Goal: Task Accomplishment & Management: Use online tool/utility

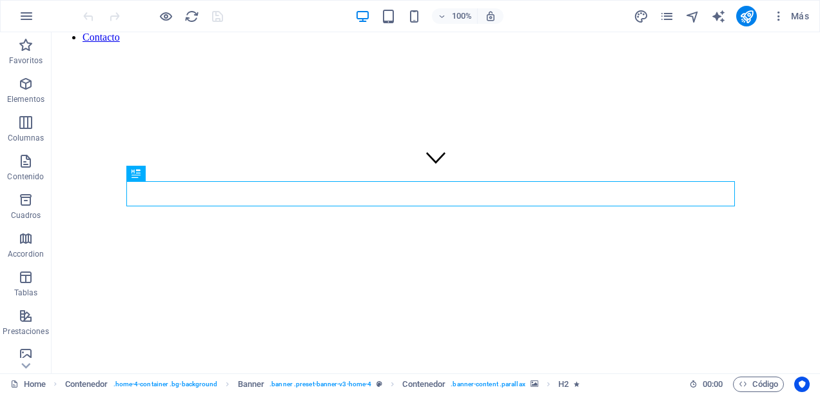
scroll to position [129, 0]
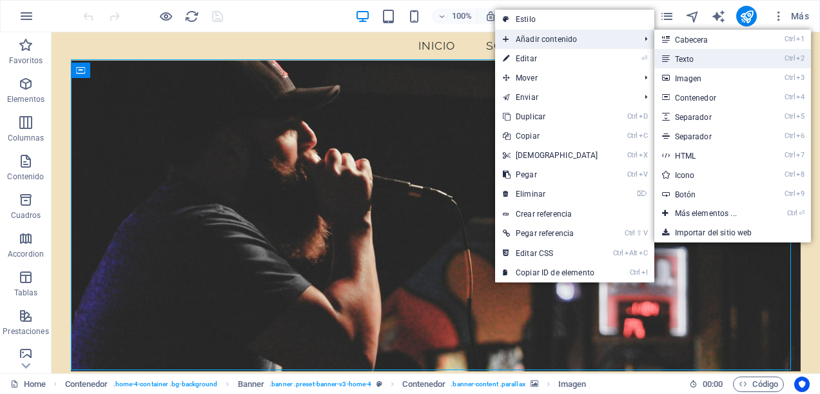
click at [710, 58] on link "Ctrl 2 Texto" at bounding box center [709, 58] width 108 height 19
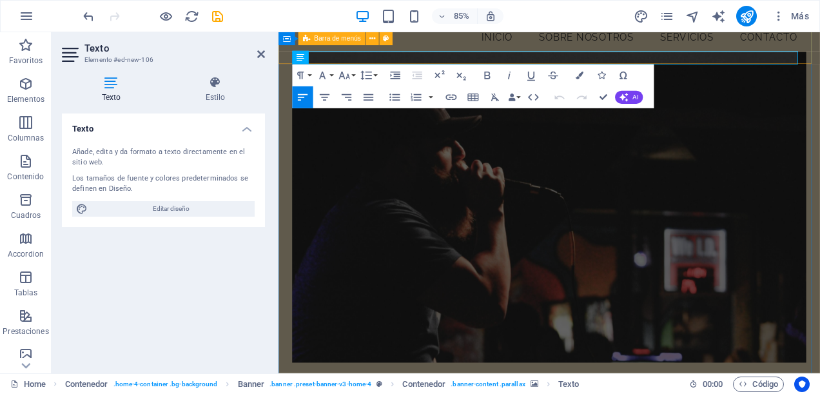
click at [759, 60] on div "Menu Inicio Sobre Nosotros Servicios Contacto" at bounding box center [597, 18] width 637 height 104
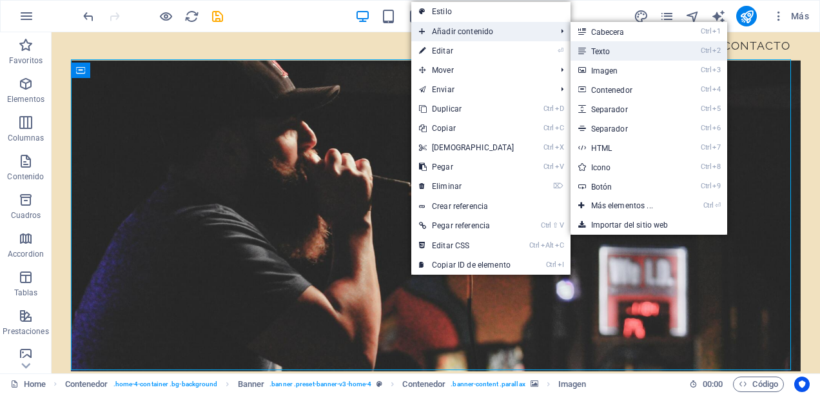
click at [607, 45] on link "Ctrl 2 Texto" at bounding box center [625, 50] width 108 height 19
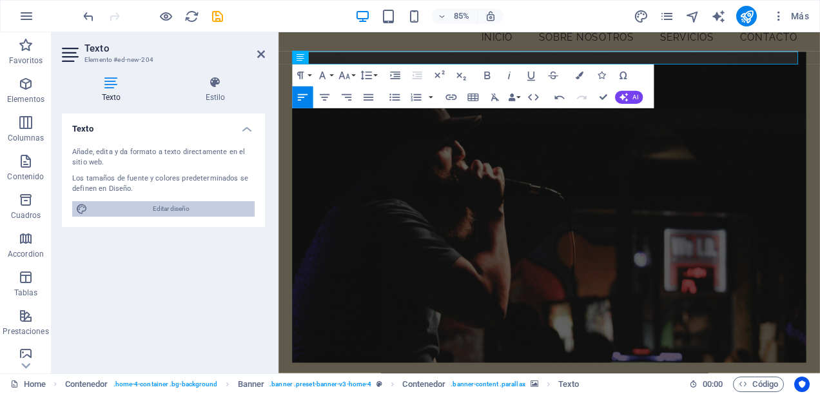
click at [170, 208] on span "Editar diseño" at bounding box center [171, 208] width 159 height 15
select select "px"
select select "400"
select select "px"
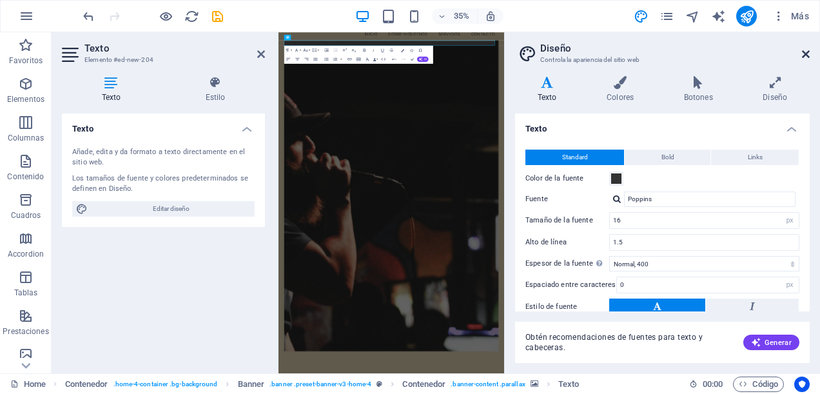
click at [808, 54] on icon at bounding box center [806, 54] width 8 height 10
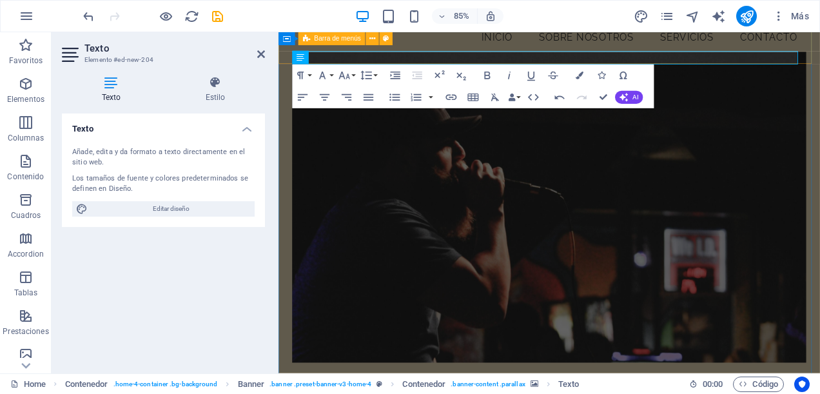
click at [452, 65] on div "Menu Inicio Sobre Nosotros Servicios Contacto" at bounding box center [597, 18] width 637 height 104
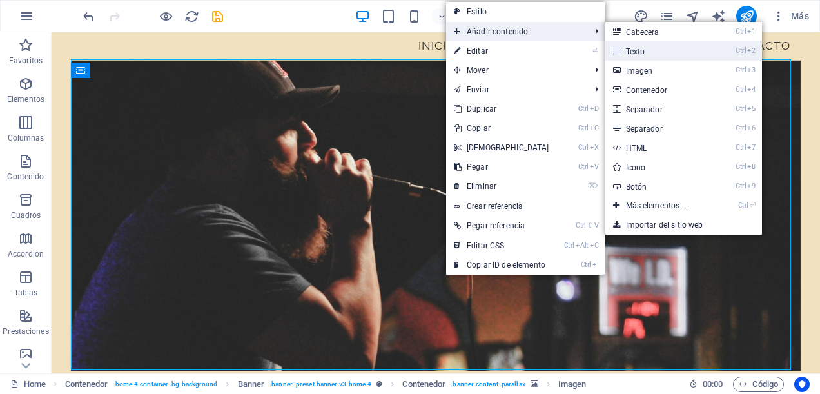
click at [655, 49] on link "Ctrl 2 Texto" at bounding box center [660, 50] width 108 height 19
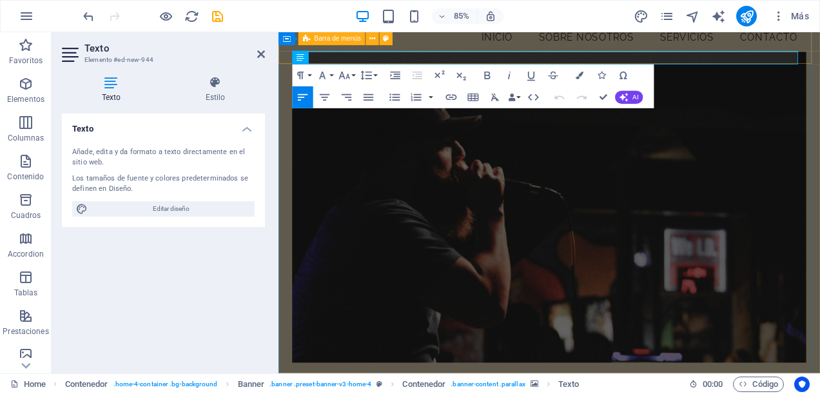
click at [343, 60] on div "Menu Inicio Sobre Nosotros Servicios Contacto" at bounding box center [597, 18] width 637 height 104
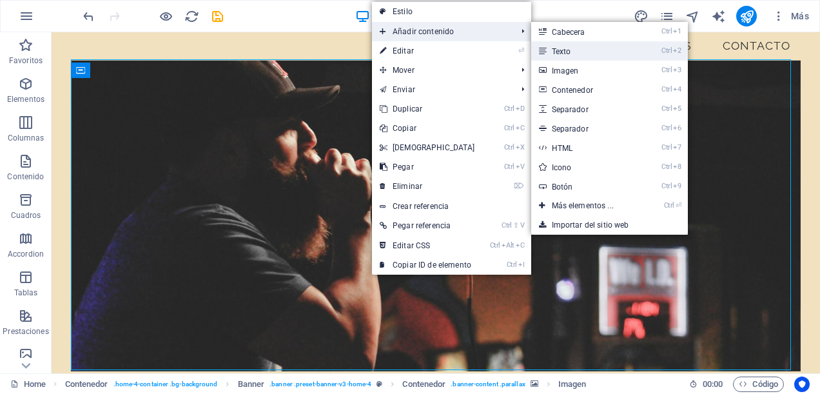
click at [599, 44] on link "Ctrl 2 Texto" at bounding box center [586, 50] width 108 height 19
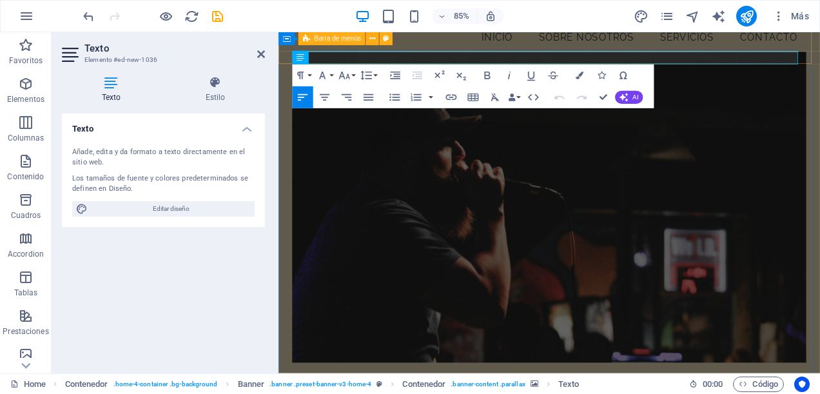
click at [764, 59] on div "Menu Inicio Sobre Nosotros Servicios Contacto" at bounding box center [597, 18] width 637 height 104
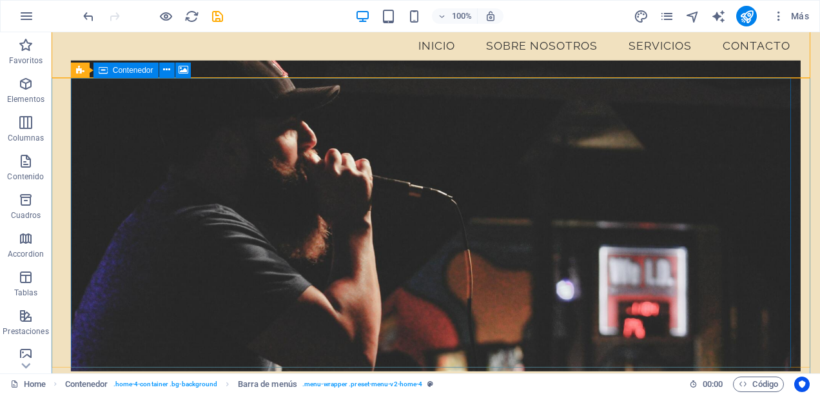
click at [447, 153] on figure at bounding box center [436, 215] width 730 height 311
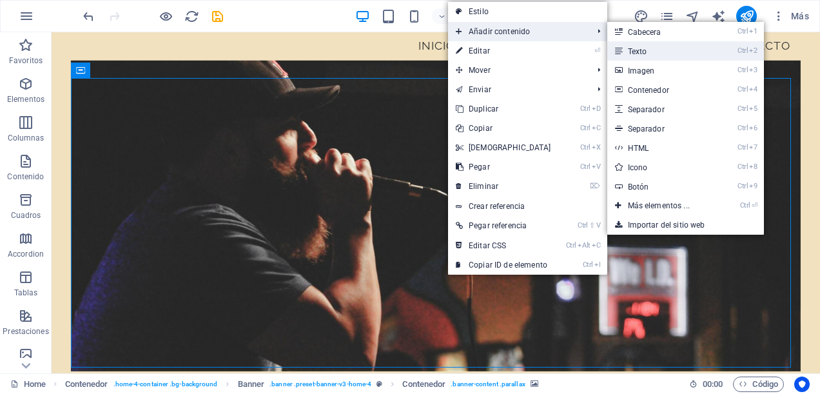
click at [680, 41] on link "Ctrl 2 Texto" at bounding box center [662, 50] width 108 height 19
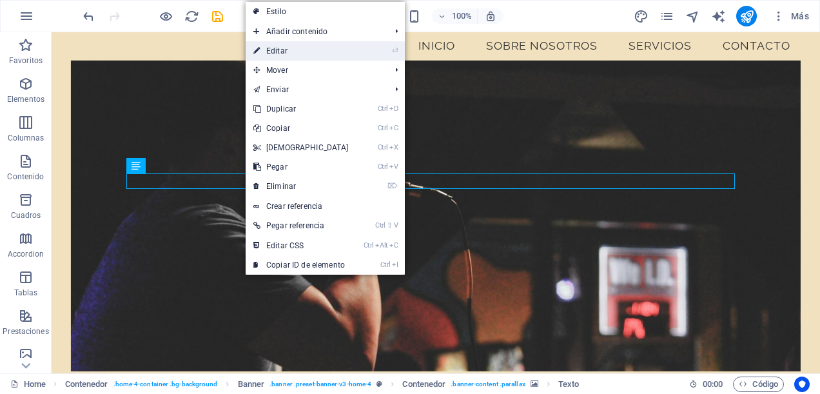
click at [339, 52] on link "⏎ Editar" at bounding box center [301, 50] width 111 height 19
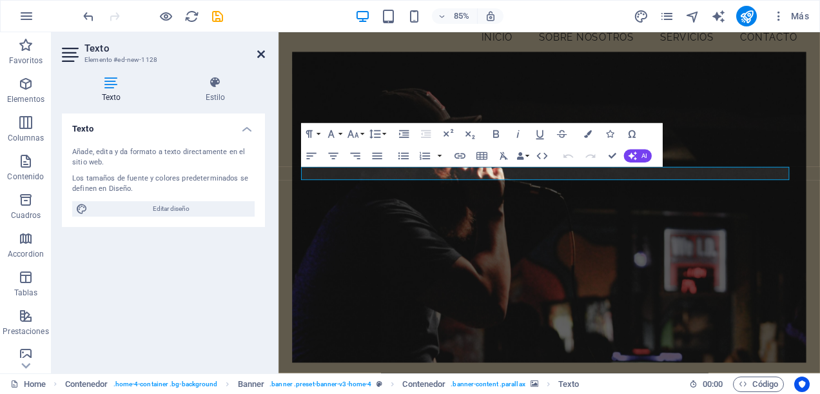
click at [259, 56] on icon at bounding box center [261, 54] width 8 height 10
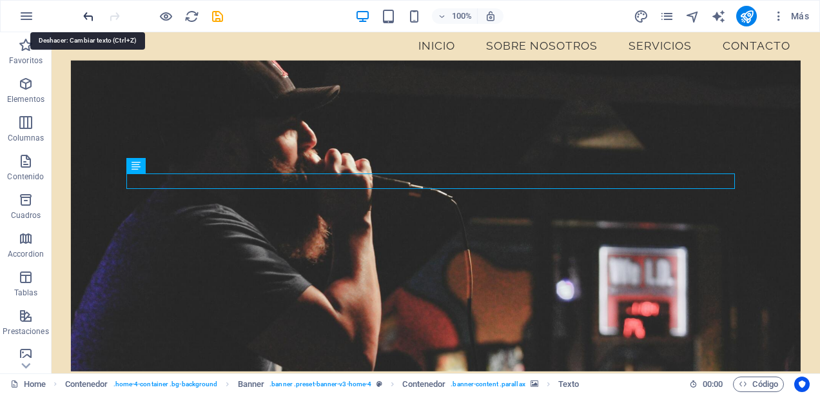
click at [86, 15] on icon "undo" at bounding box center [88, 16] width 15 height 15
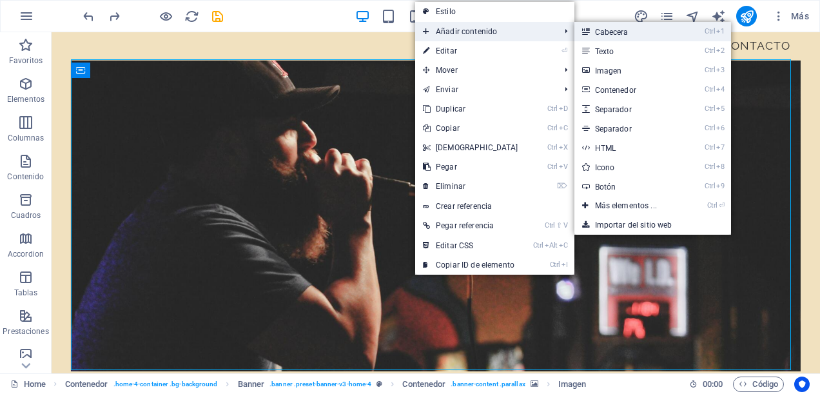
click at [666, 30] on link "Ctrl 1 Cabecera" at bounding box center [629, 31] width 108 height 19
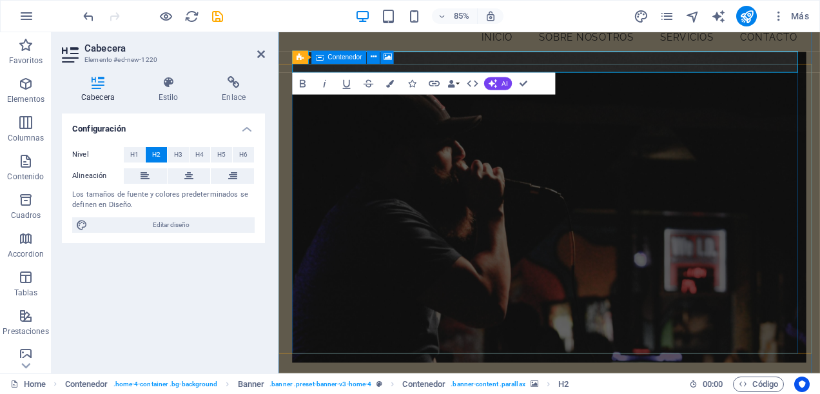
click at [516, 117] on figure at bounding box center [598, 238] width 606 height 366
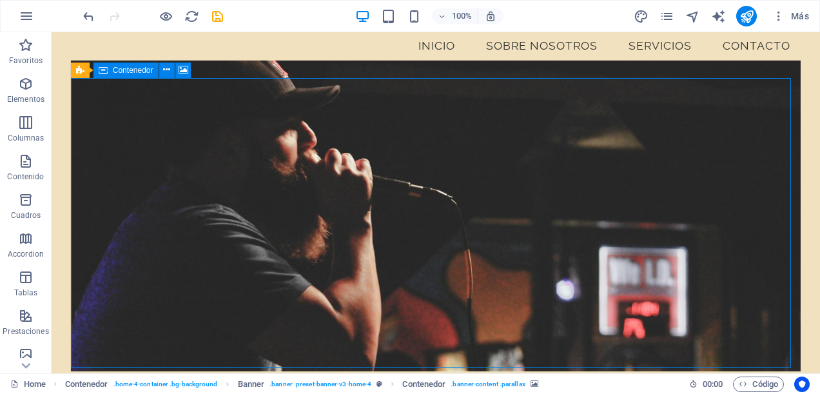
click at [370, 100] on figure at bounding box center [436, 215] width 730 height 311
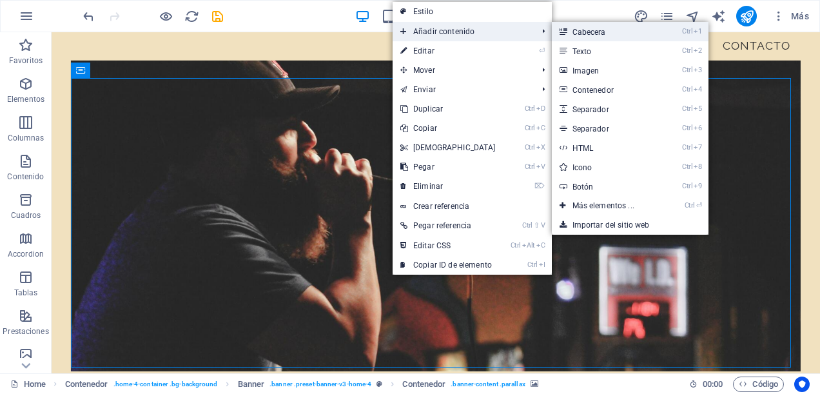
click at [574, 30] on link "Ctrl 1 Cabecera" at bounding box center [606, 31] width 108 height 19
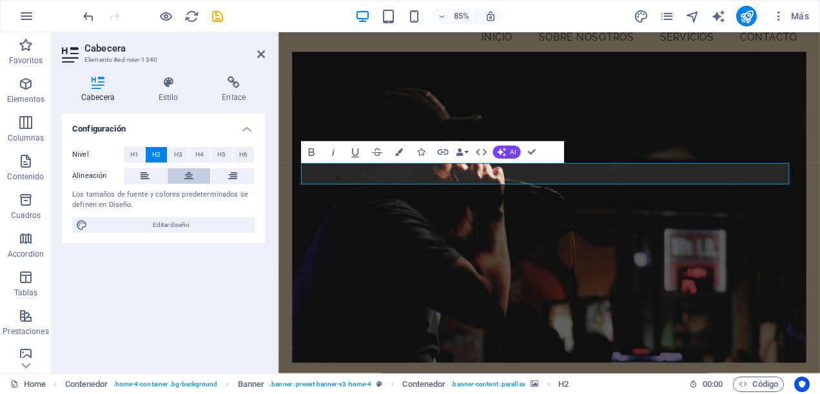
click at [183, 173] on button at bounding box center [189, 175] width 43 height 15
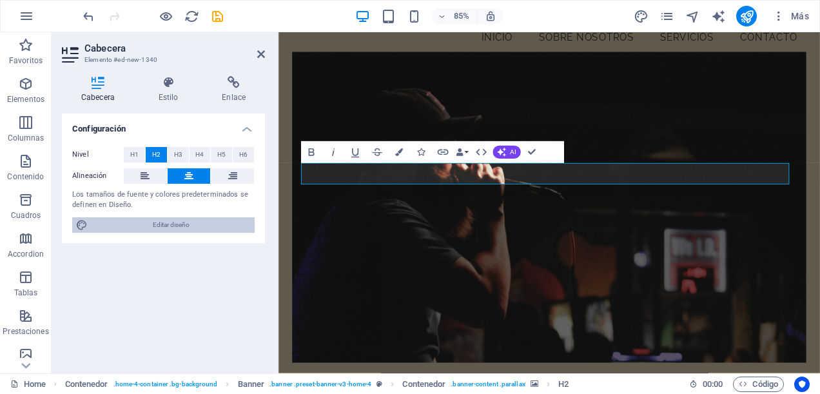
click at [141, 223] on span "Editar diseño" at bounding box center [171, 224] width 159 height 15
select select "px"
select select "400"
select select "px"
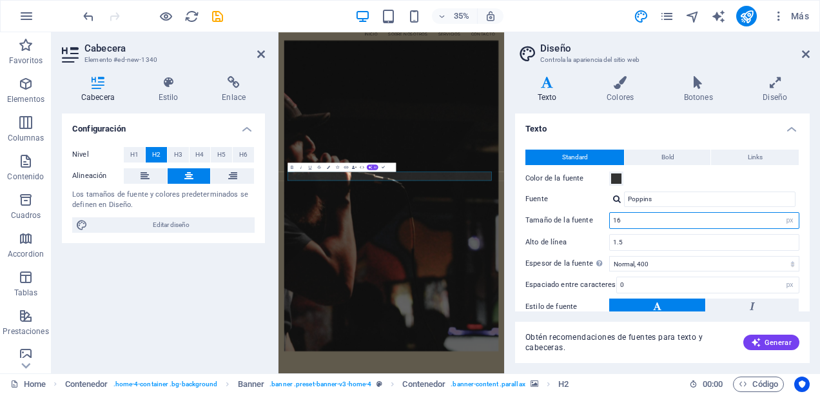
click at [761, 218] on input "16" at bounding box center [704, 220] width 189 height 15
type input "1"
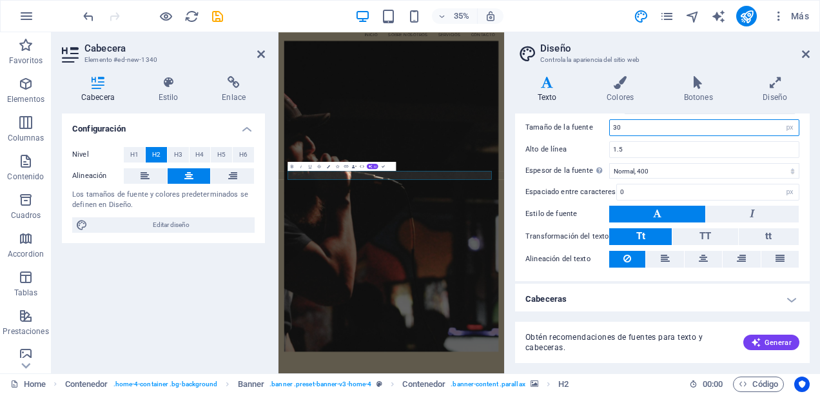
scroll to position [130, 0]
type input "30"
click at [804, 49] on icon at bounding box center [806, 54] width 8 height 10
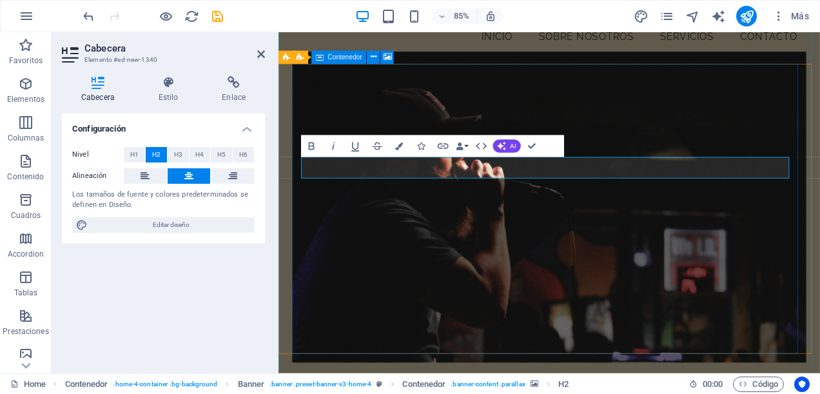
click at [773, 130] on figure at bounding box center [598, 238] width 606 height 366
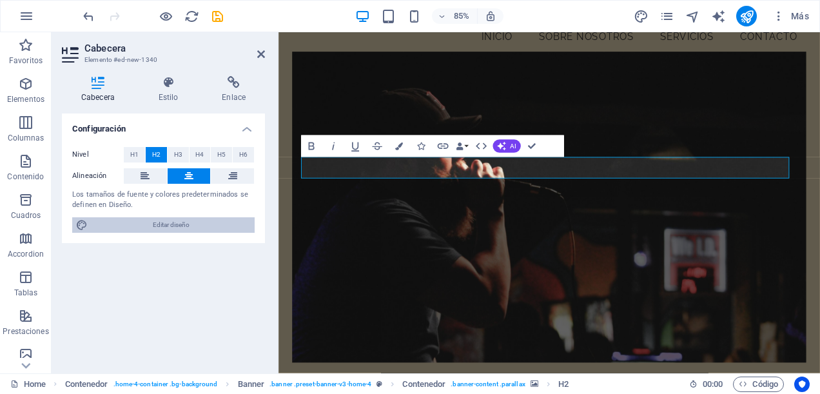
click at [169, 226] on span "Editar diseño" at bounding box center [171, 224] width 159 height 15
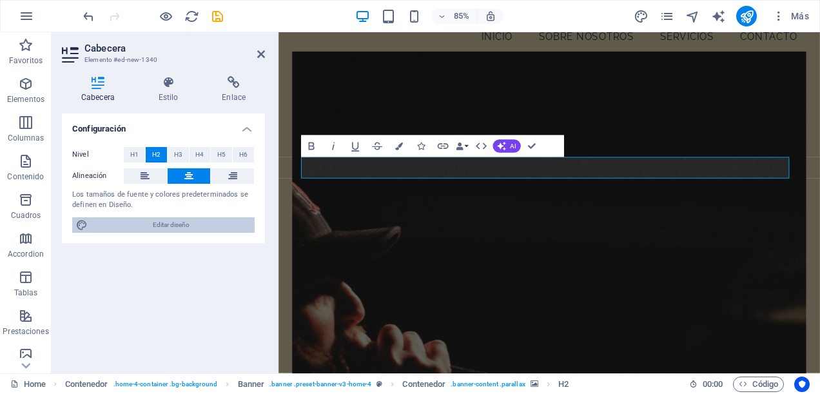
select select "px"
select select "400"
select select "px"
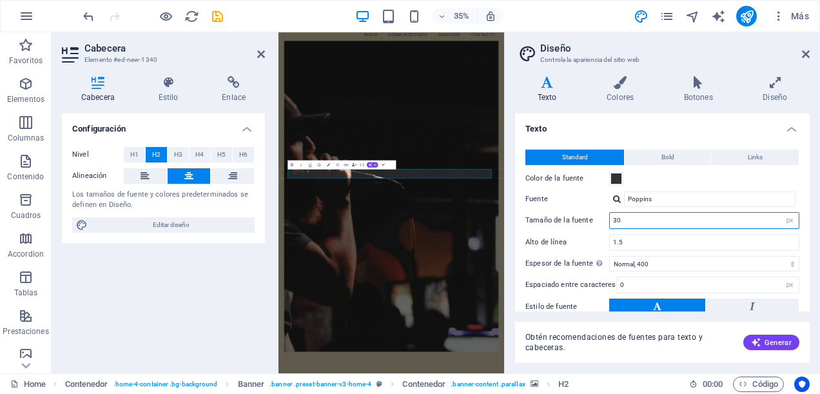
click at [635, 217] on input "30" at bounding box center [704, 220] width 189 height 15
type input "3"
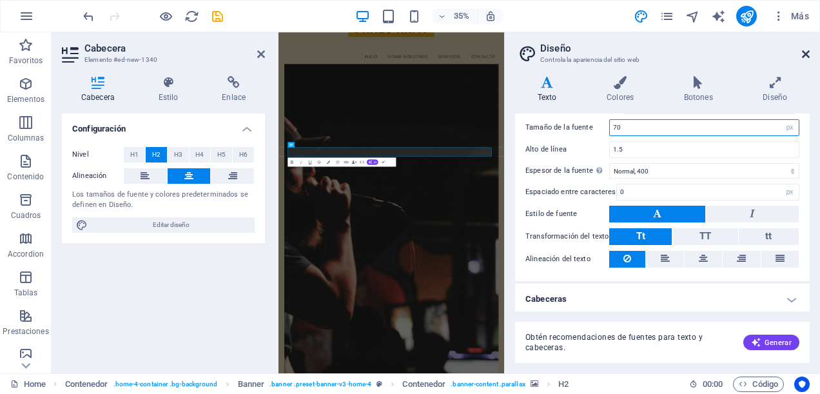
scroll to position [193, 0]
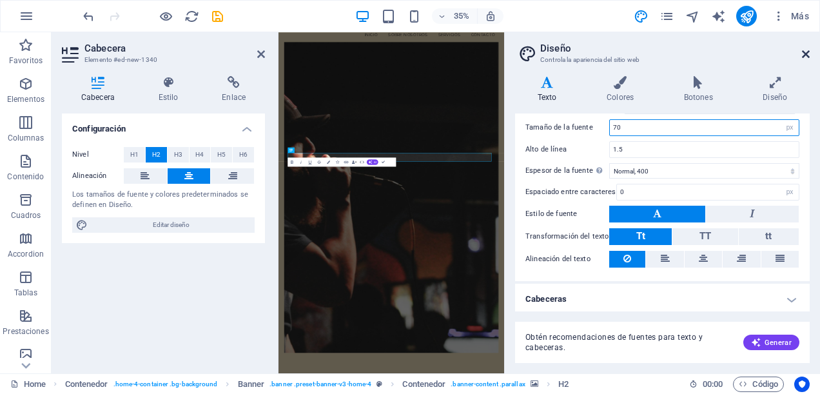
type input "70"
click at [802, 51] on icon at bounding box center [806, 54] width 8 height 10
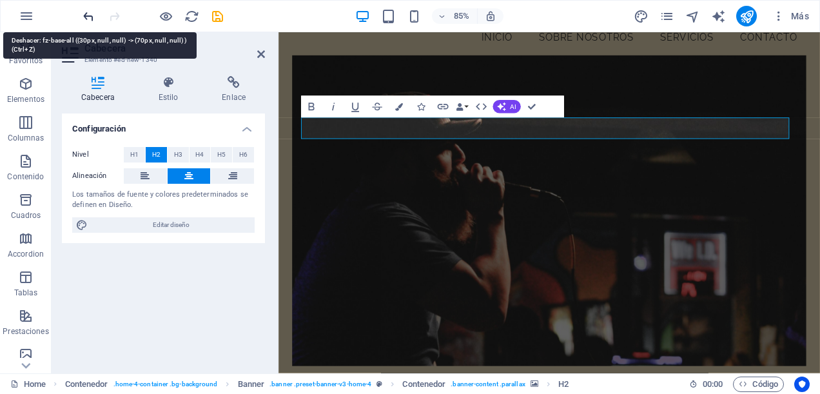
click at [86, 13] on icon "undo" at bounding box center [88, 16] width 15 height 15
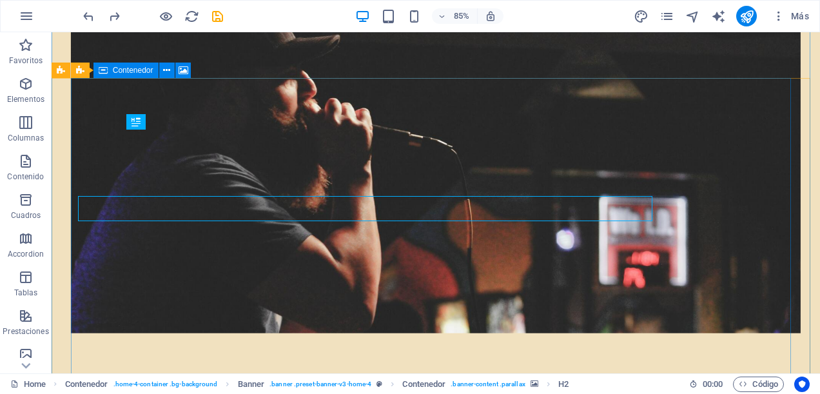
scroll to position [130, 0]
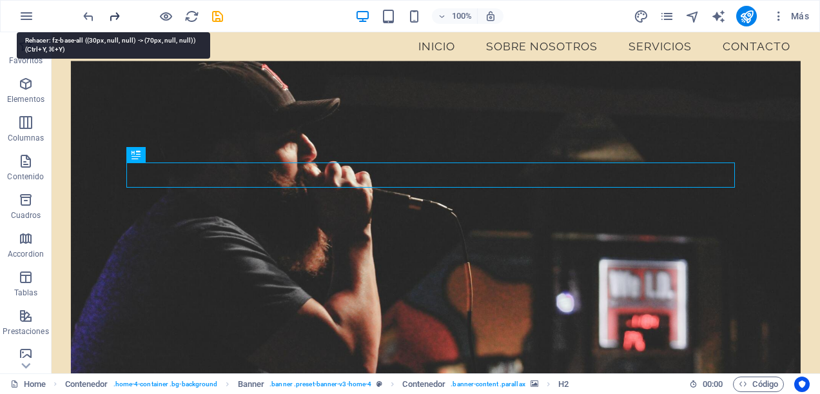
click at [116, 13] on icon "redo" at bounding box center [114, 16] width 15 height 15
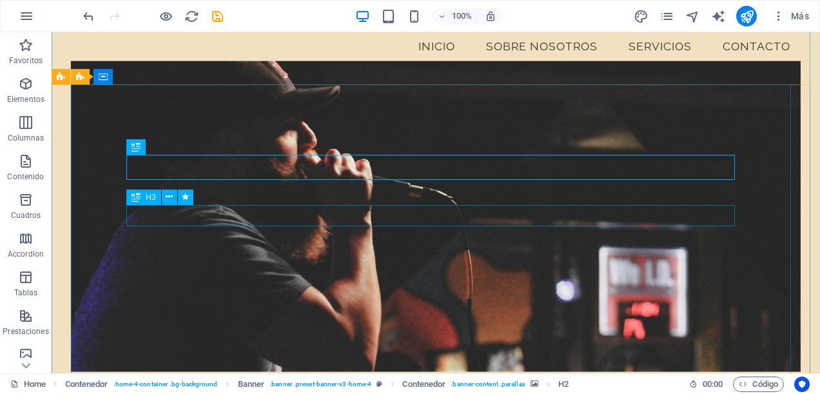
scroll to position [184, 0]
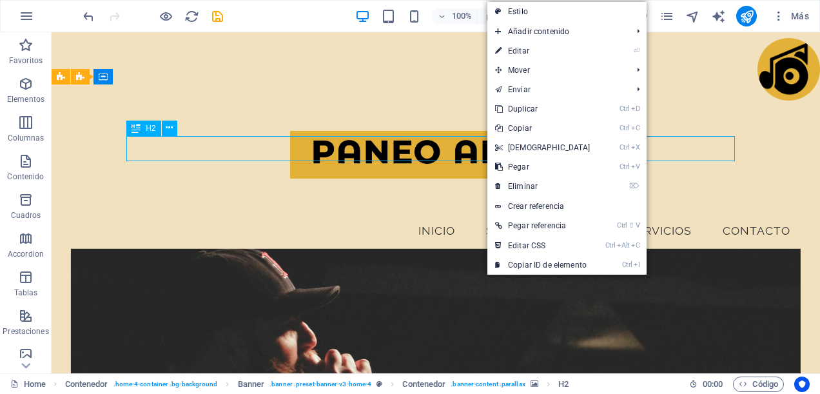
scroll to position [184, 0]
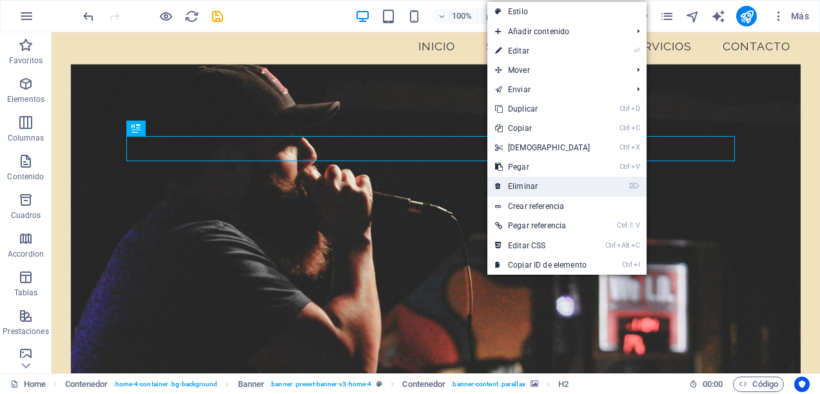
click at [546, 190] on link "⌦ Eliminar" at bounding box center [543, 186] width 111 height 19
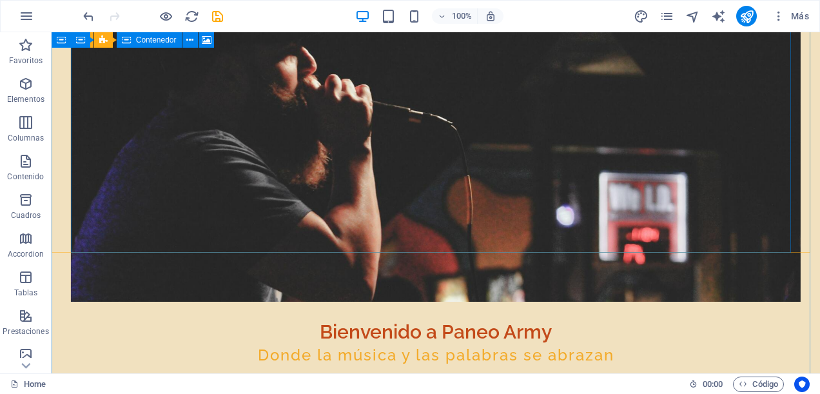
scroll to position [452, 0]
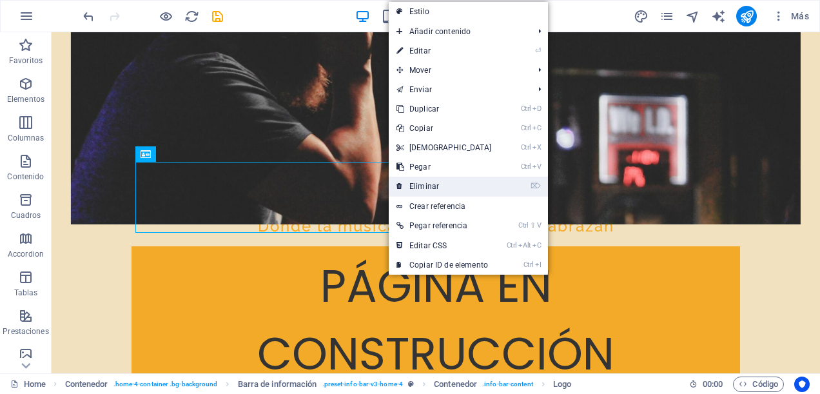
click at [423, 180] on link "⌦ Eliminar" at bounding box center [444, 186] width 111 height 19
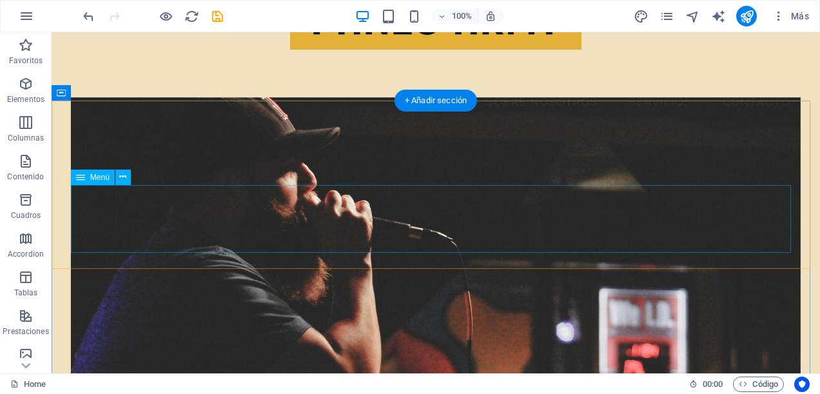
scroll to position [0, 0]
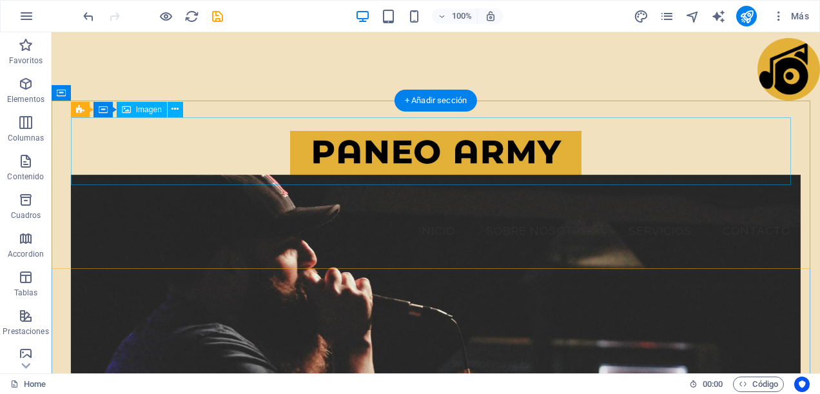
click at [373, 148] on figure at bounding box center [436, 151] width 730 height 68
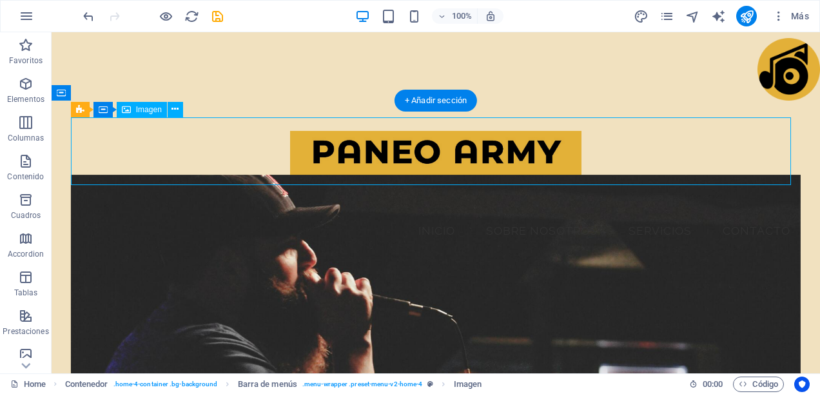
click at [373, 148] on figure at bounding box center [436, 151] width 730 height 68
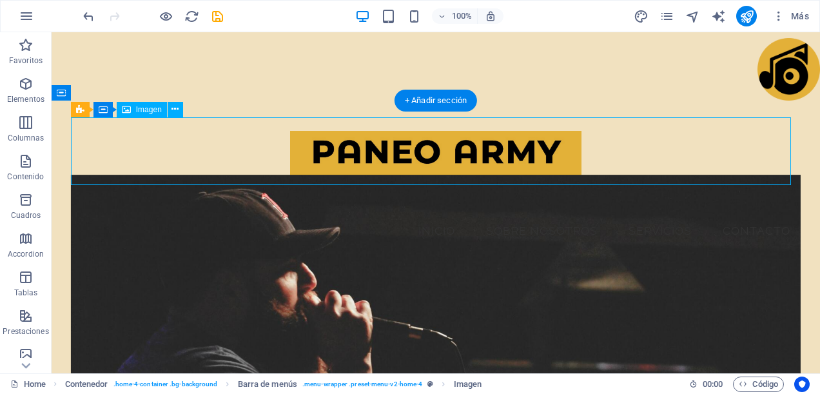
select select "%"
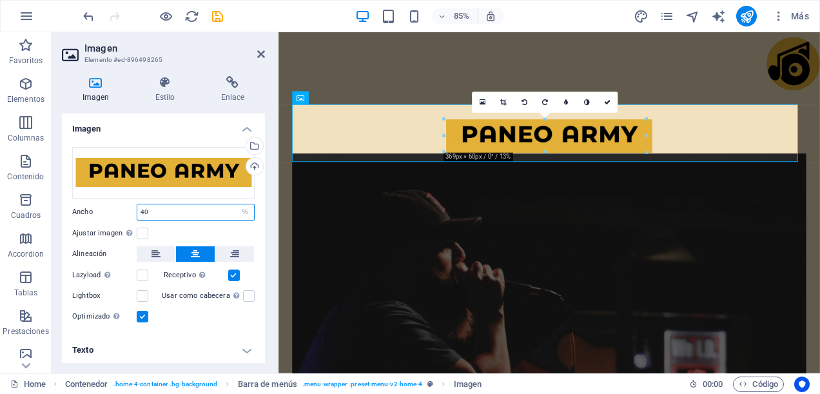
click at [227, 208] on input "40" at bounding box center [195, 211] width 117 height 15
type input "4"
type input "60"
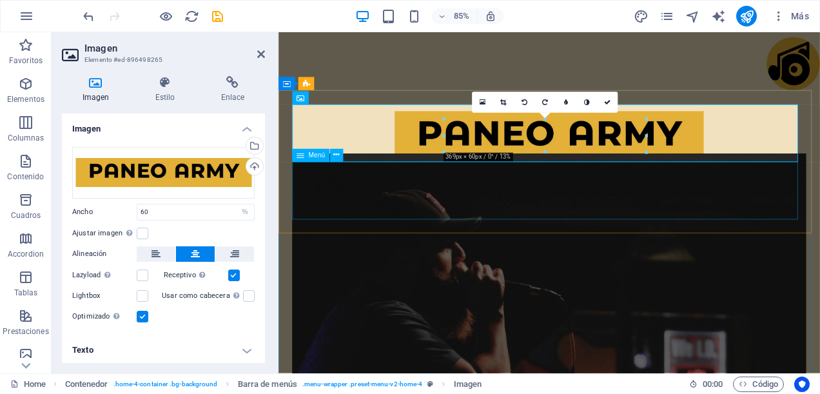
click at [421, 215] on nav "Inicio Sobre Nosotros Servicios Contacto" at bounding box center [598, 219] width 606 height 68
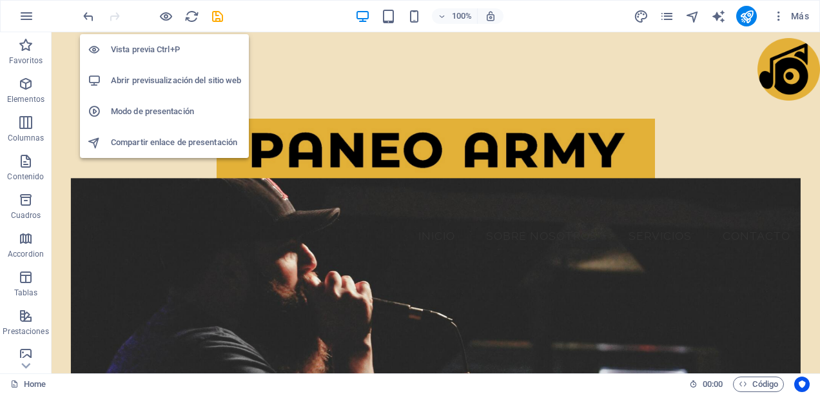
click at [163, 70] on li "Abrir previsualización del sitio web" at bounding box center [164, 80] width 169 height 31
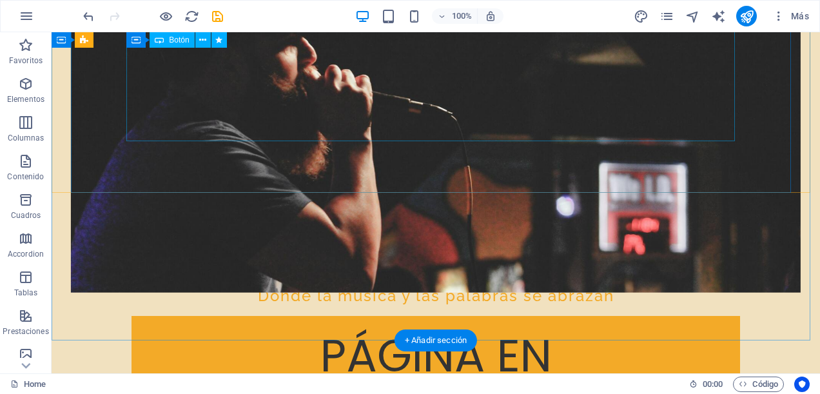
scroll to position [452, 0]
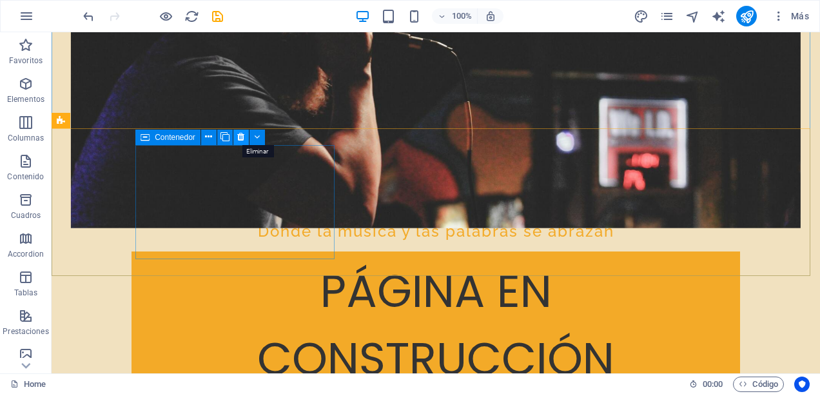
click at [239, 134] on icon at bounding box center [240, 137] width 7 height 14
click at [241, 136] on icon at bounding box center [240, 137] width 7 height 14
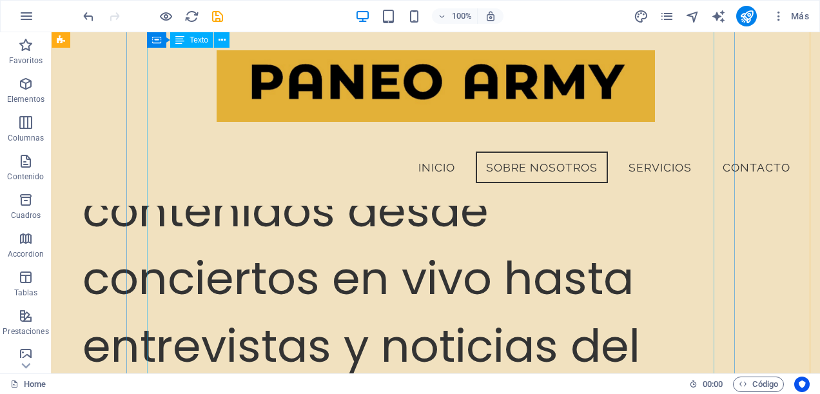
scroll to position [1865, 0]
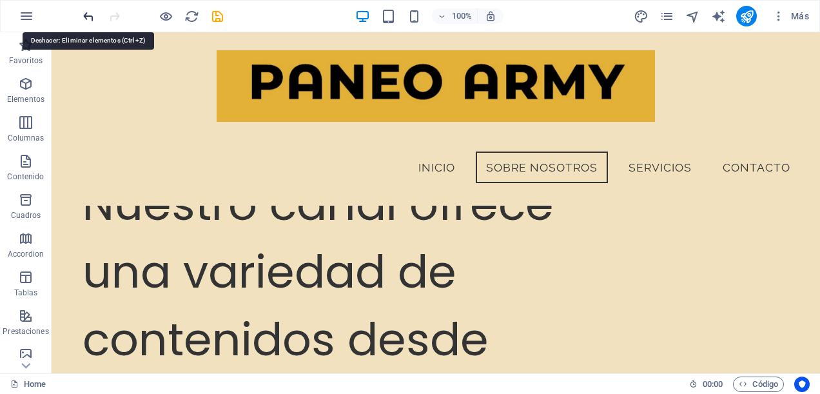
click at [84, 15] on icon "undo" at bounding box center [88, 16] width 15 height 15
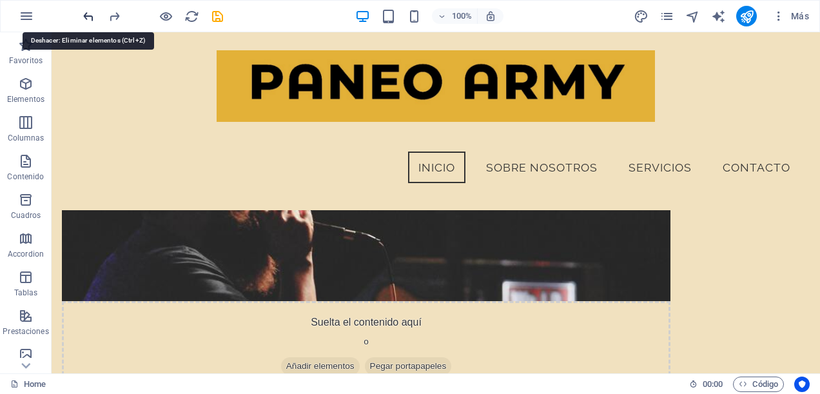
scroll to position [446, 0]
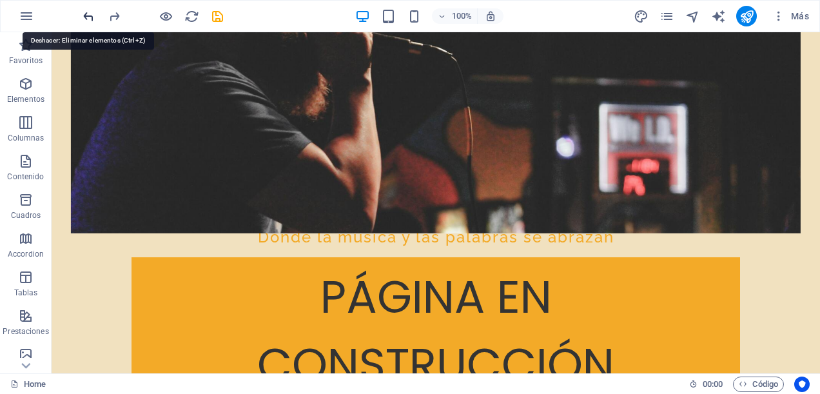
click at [84, 15] on icon "undo" at bounding box center [88, 16] width 15 height 15
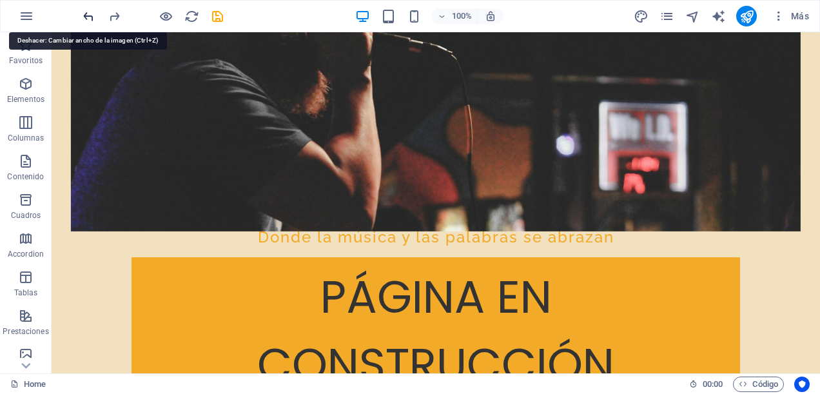
click at [84, 15] on icon "undo" at bounding box center [88, 16] width 15 height 15
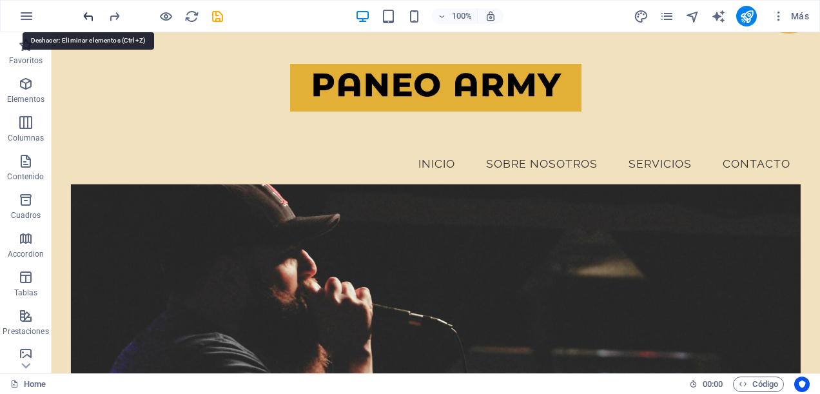
scroll to position [0, 0]
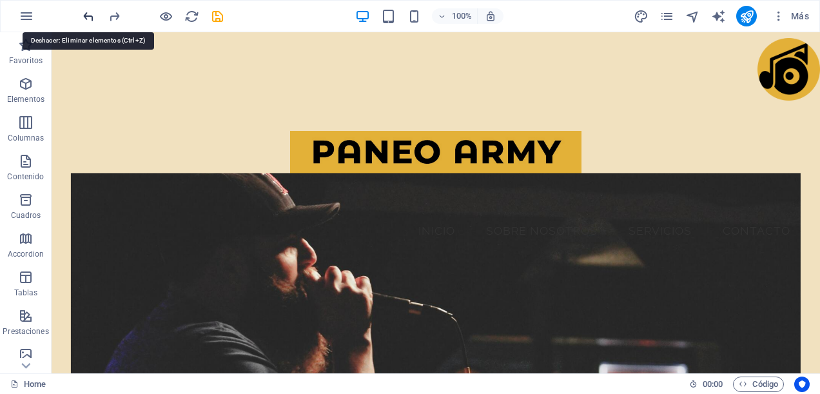
click at [86, 18] on icon "undo" at bounding box center [88, 16] width 15 height 15
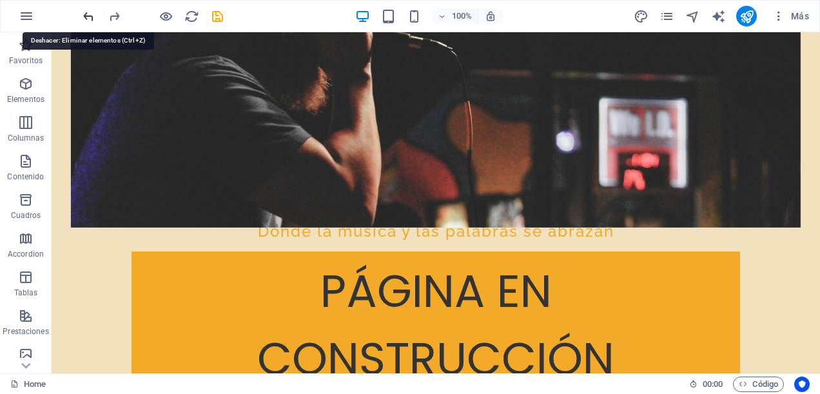
click at [86, 18] on icon "undo" at bounding box center [88, 16] width 15 height 15
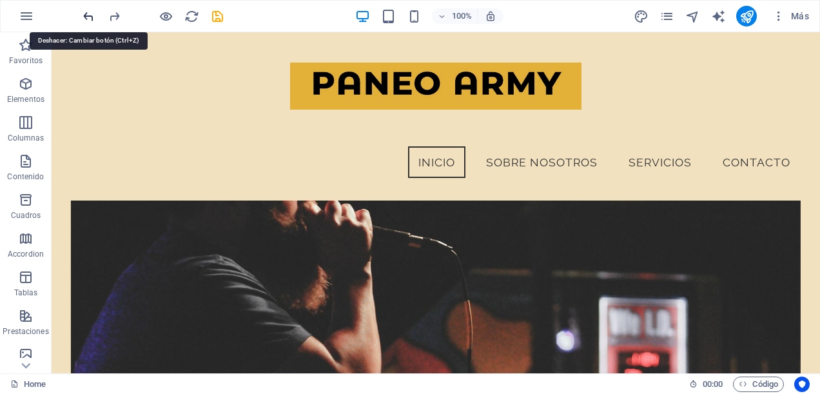
scroll to position [130, 0]
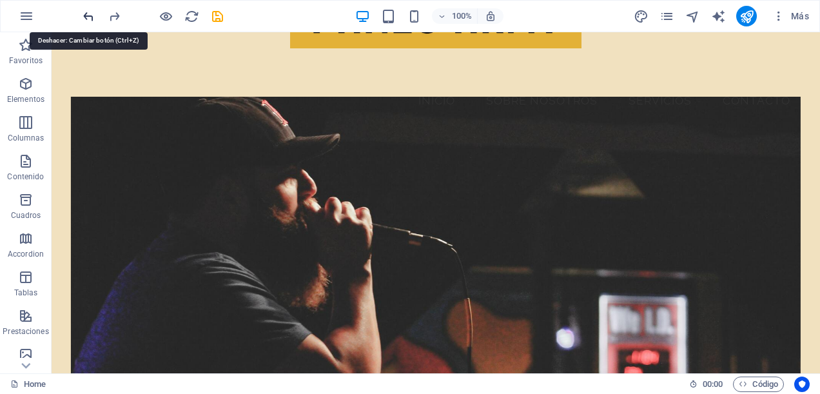
click at [86, 18] on icon "undo" at bounding box center [88, 16] width 15 height 15
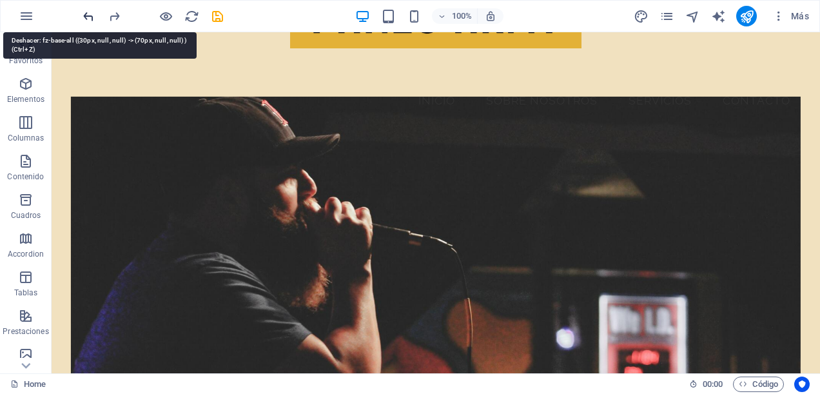
click at [86, 18] on icon "undo" at bounding box center [88, 16] width 15 height 15
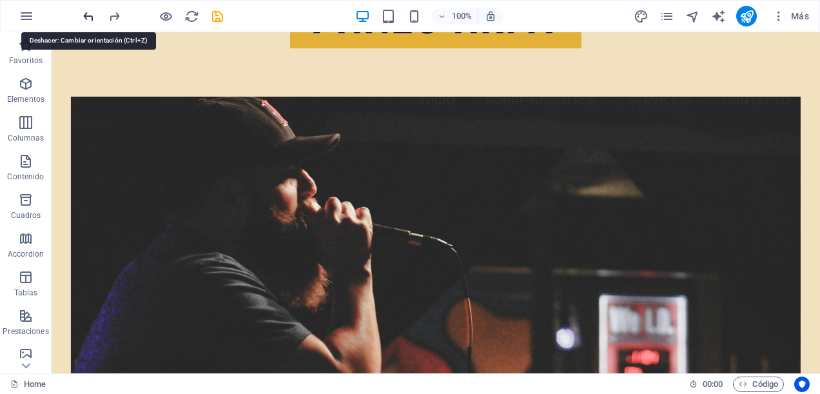
click at [86, 18] on icon "undo" at bounding box center [88, 16] width 15 height 15
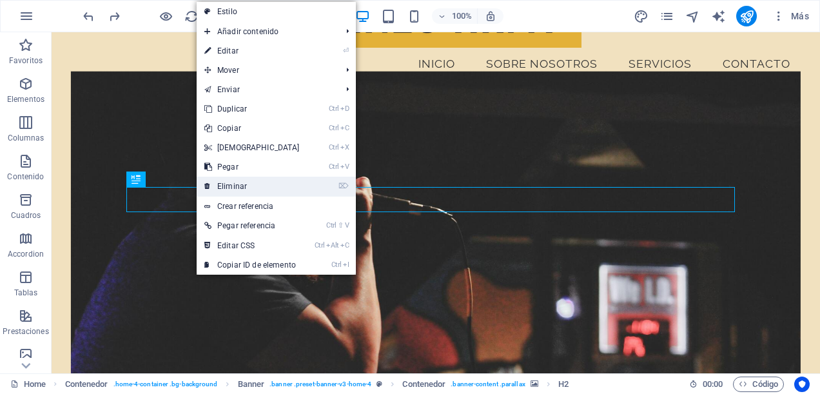
click at [236, 185] on link "⌦ Eliminar" at bounding box center [252, 186] width 111 height 19
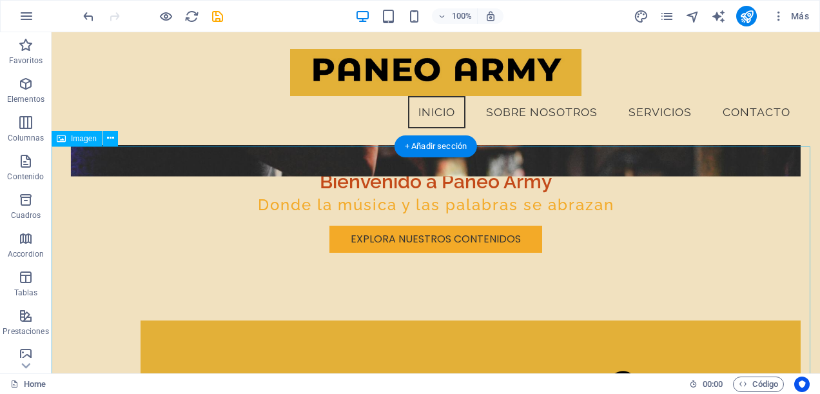
scroll to position [192, 0]
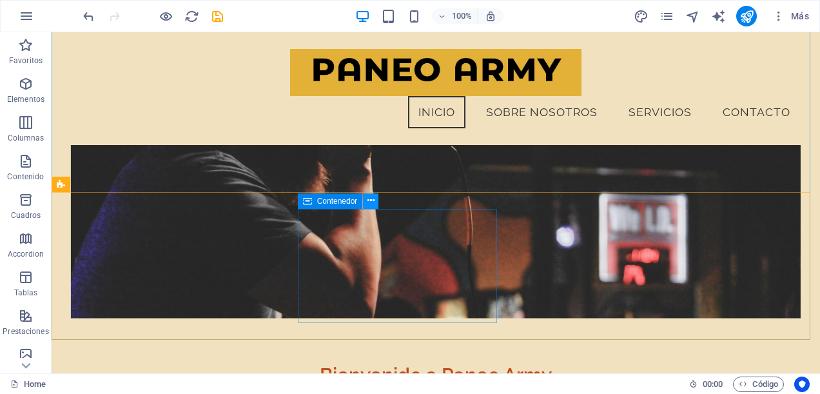
click at [372, 195] on icon at bounding box center [371, 201] width 7 height 14
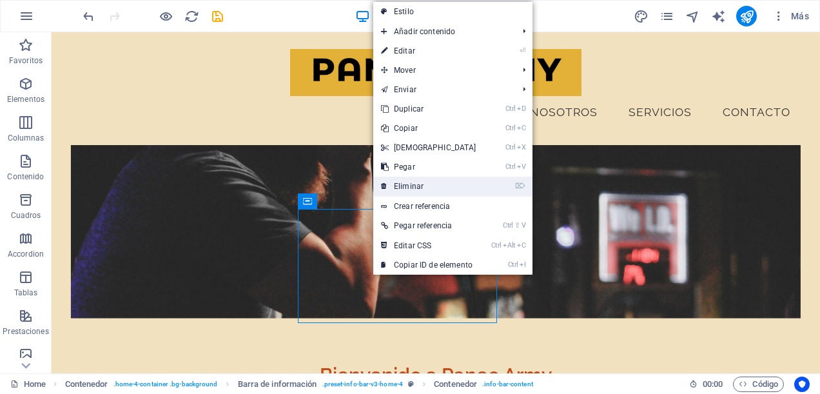
click at [418, 187] on link "⌦ Eliminar" at bounding box center [428, 186] width 111 height 19
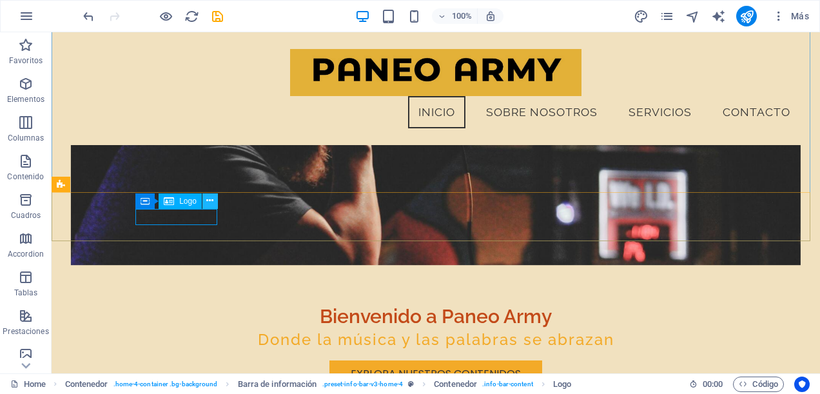
click at [212, 202] on icon at bounding box center [209, 201] width 7 height 14
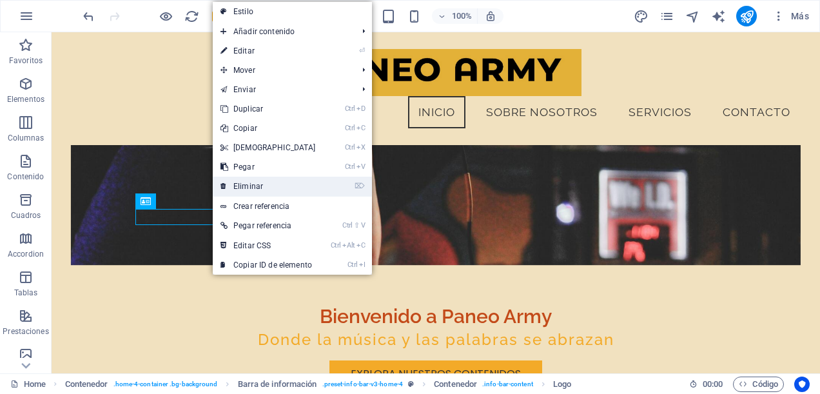
click at [225, 187] on icon at bounding box center [224, 186] width 6 height 19
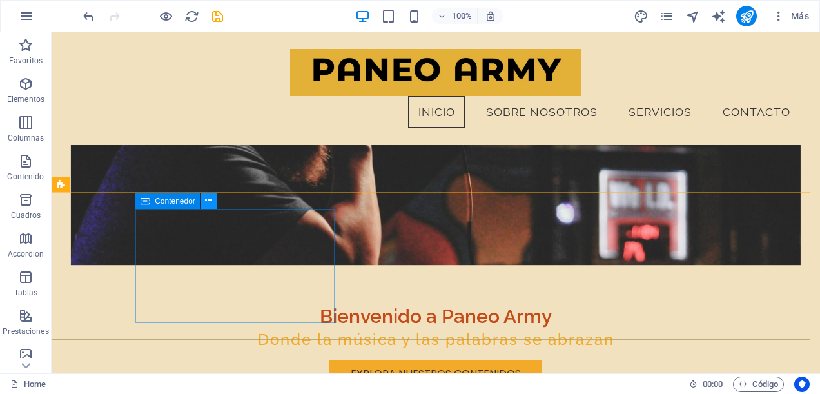
click at [208, 201] on icon at bounding box center [208, 201] width 7 height 14
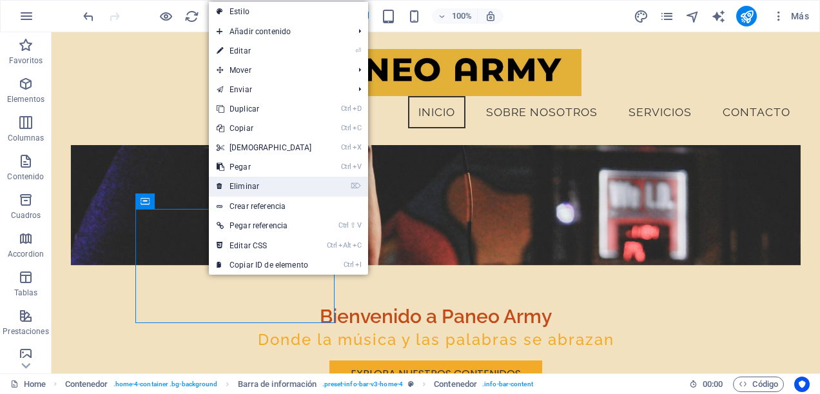
click at [230, 186] on link "⌦ Eliminar" at bounding box center [264, 186] width 111 height 19
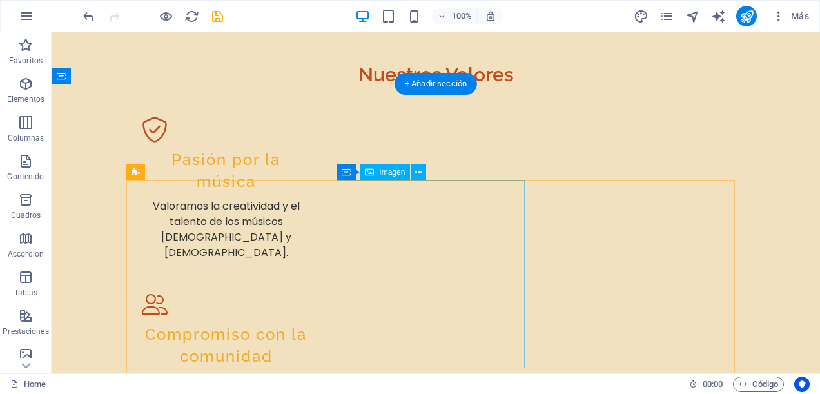
scroll to position [2063, 0]
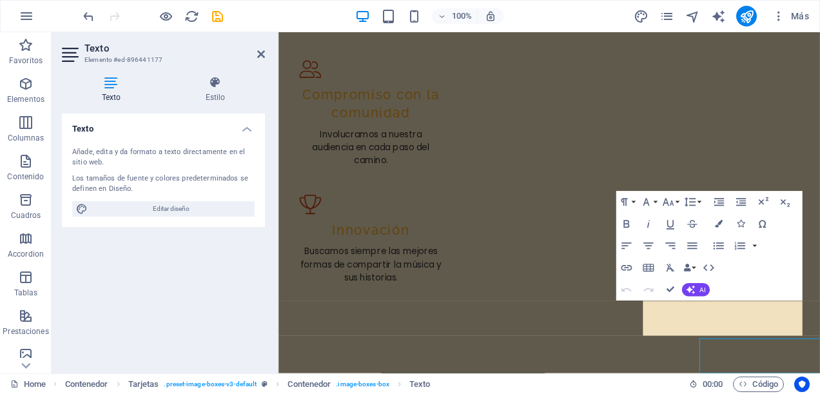
scroll to position [2018, 0]
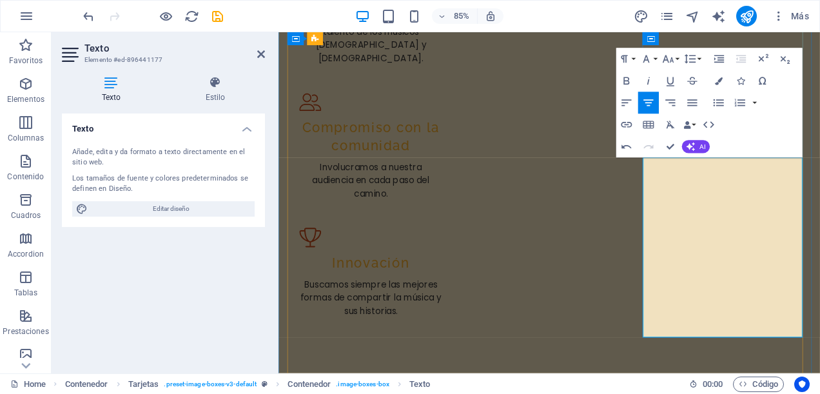
scroll to position [2147, 0]
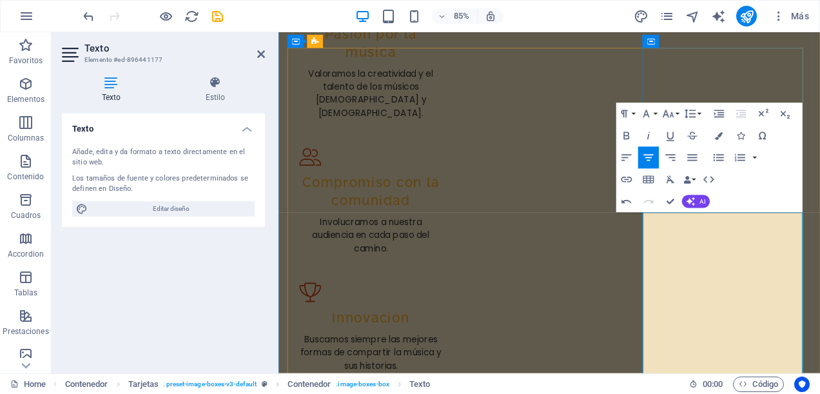
scroll to position [2083, 0]
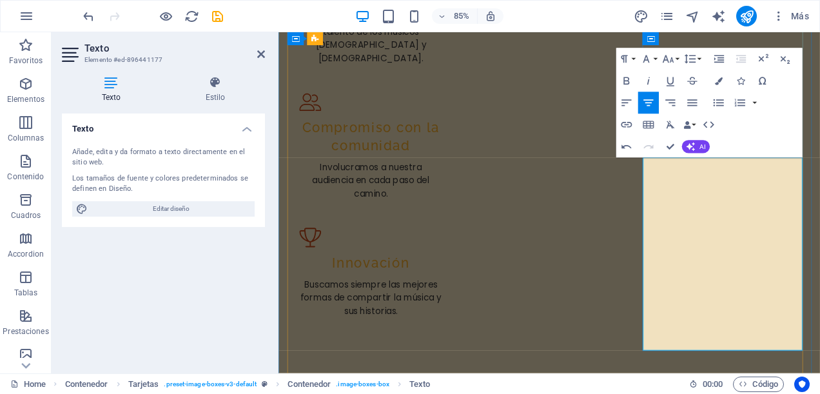
drag, startPoint x: 732, startPoint y: 391, endPoint x: 880, endPoint y: 388, distance: 148.4
drag, startPoint x: 850, startPoint y: 388, endPoint x: 741, endPoint y: 406, distance: 110.0
click at [626, 126] on icon "button" at bounding box center [627, 124] width 13 height 13
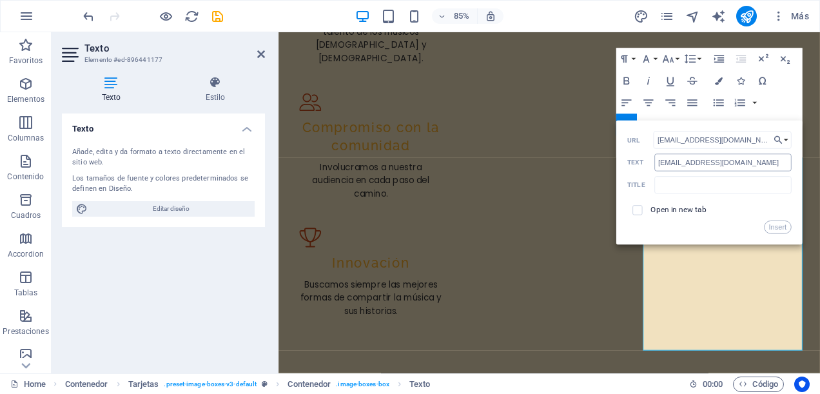
type input "tugamusic@paneoarmy.cl"
click at [747, 159] on input "​tugamusic@paneoarmy.cl" at bounding box center [723, 162] width 137 height 17
click at [782, 227] on button "Insert" at bounding box center [778, 227] width 28 height 13
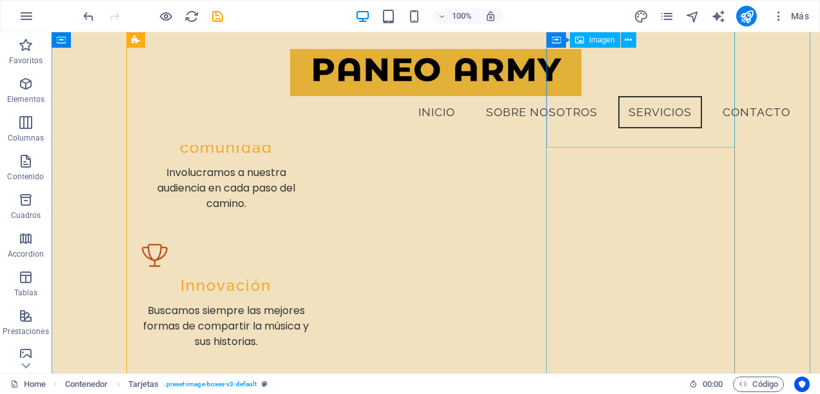
scroll to position [1887, 0]
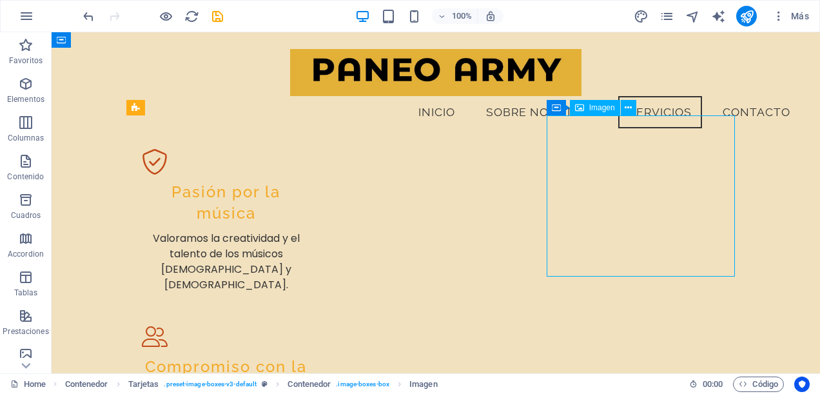
select select "vw"
select select "px"
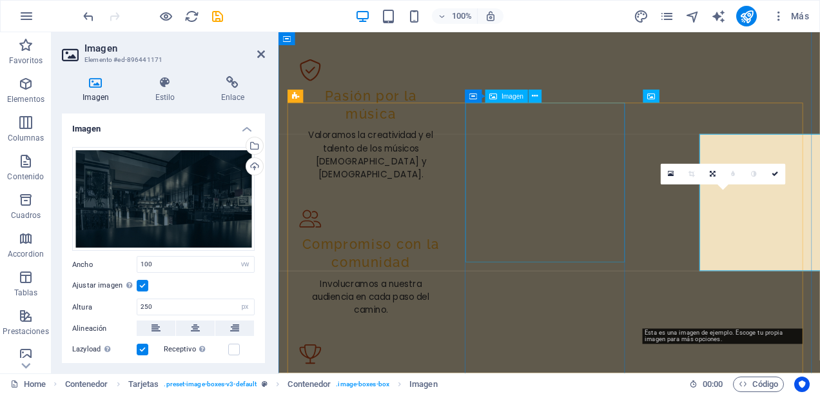
scroll to position [1954, 0]
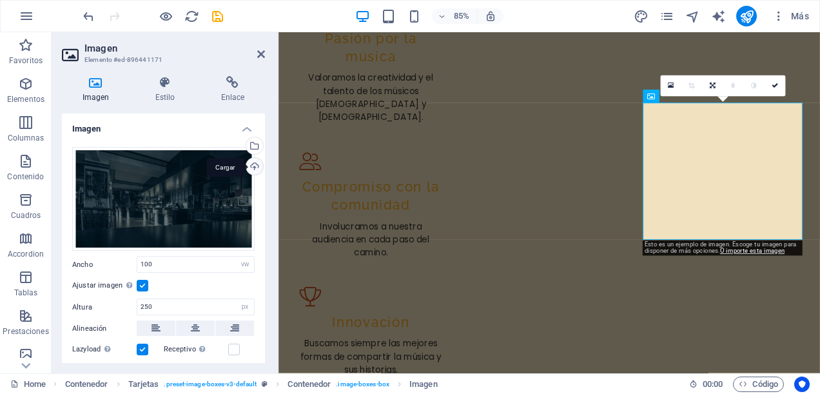
click at [257, 166] on div "Cargar" at bounding box center [253, 167] width 19 height 19
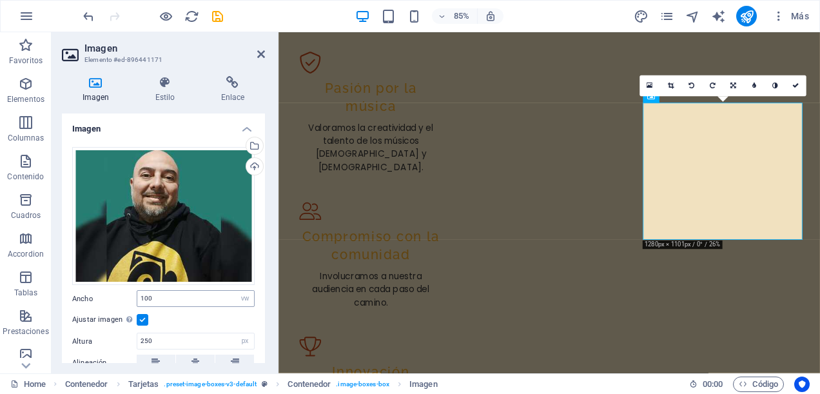
scroll to position [65, 0]
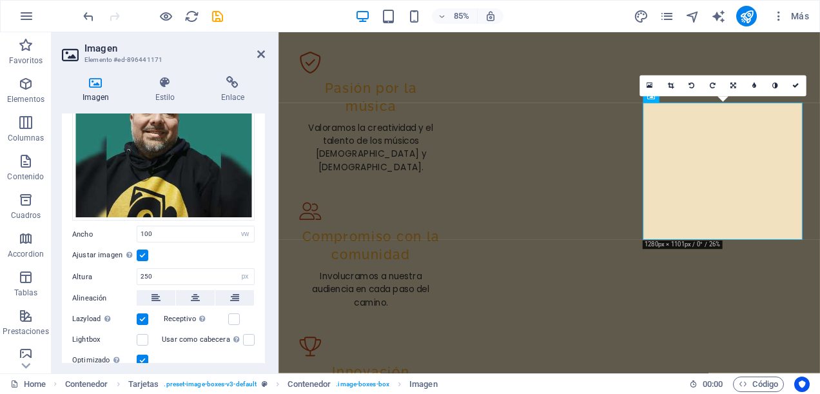
click at [144, 253] on label at bounding box center [143, 256] width 12 height 12
click at [0, 0] on input "Ajustar imagen Ajustar imagen automáticamente a un ancho y alto fijo" at bounding box center [0, 0] width 0 height 0
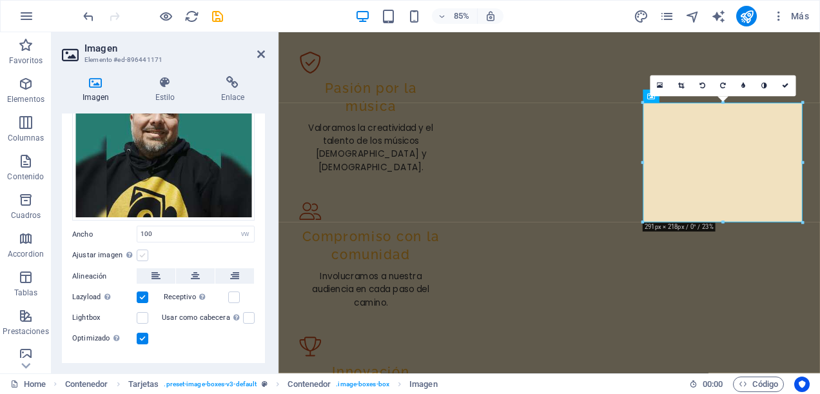
click at [144, 253] on label at bounding box center [143, 256] width 12 height 12
click at [0, 0] on input "Ajustar imagen Ajustar imagen automáticamente a un ancho y alto fijo" at bounding box center [0, 0] width 0 height 0
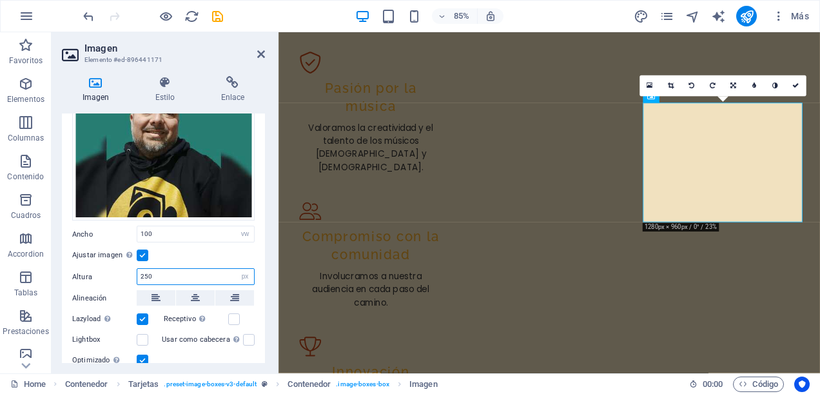
click at [160, 274] on input "250" at bounding box center [195, 276] width 117 height 15
type input "2"
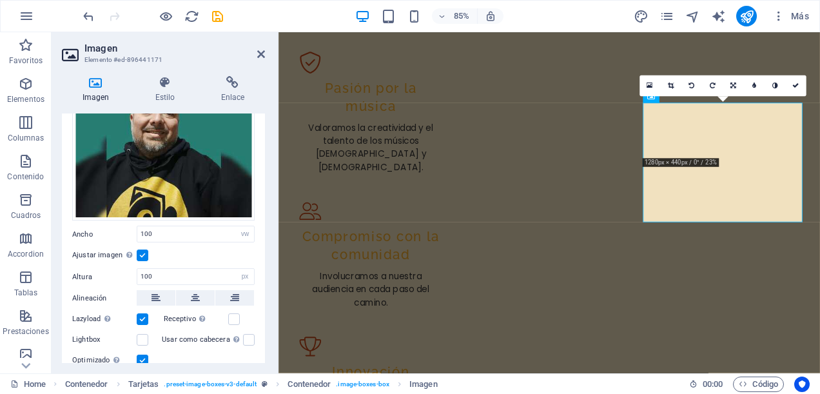
click at [170, 255] on div "Ajustar imagen Ajustar imagen automáticamente a un ancho y alto fijo" at bounding box center [163, 255] width 183 height 15
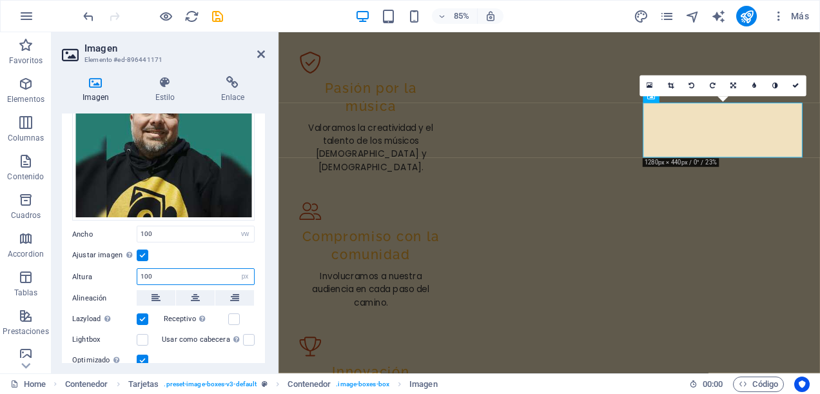
click at [155, 274] on input "100" at bounding box center [195, 276] width 117 height 15
type input "1"
type input "250"
click at [184, 235] on input "100" at bounding box center [195, 233] width 117 height 15
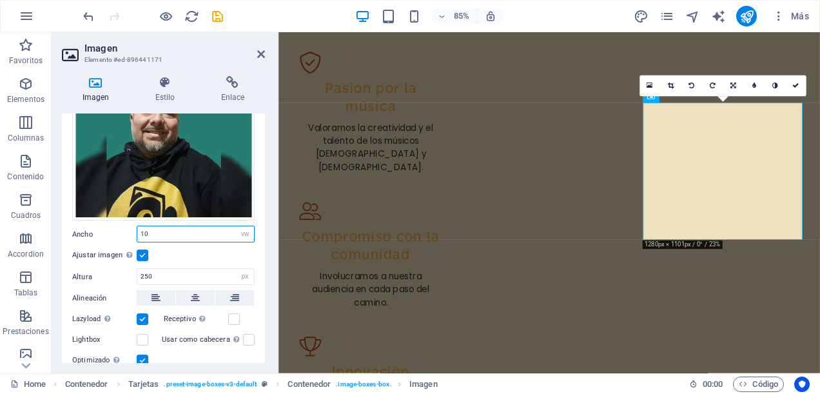
type input "1"
type input "250"
click at [184, 257] on div "Ajustar imagen Ajustar imagen automáticamente a un ancho y alto fijo" at bounding box center [163, 255] width 183 height 15
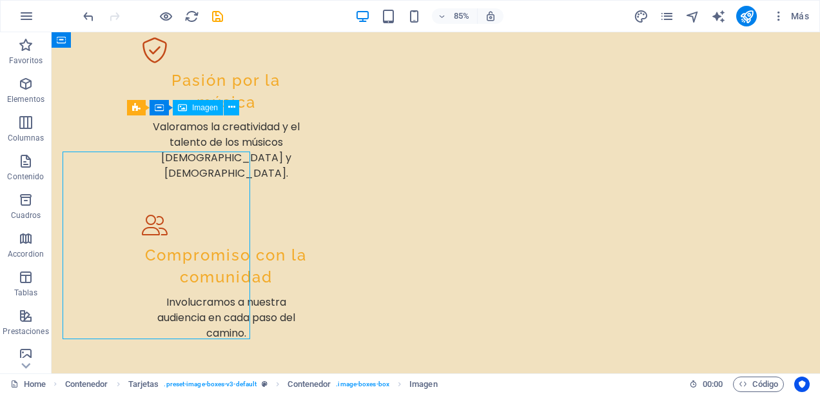
scroll to position [1999, 0]
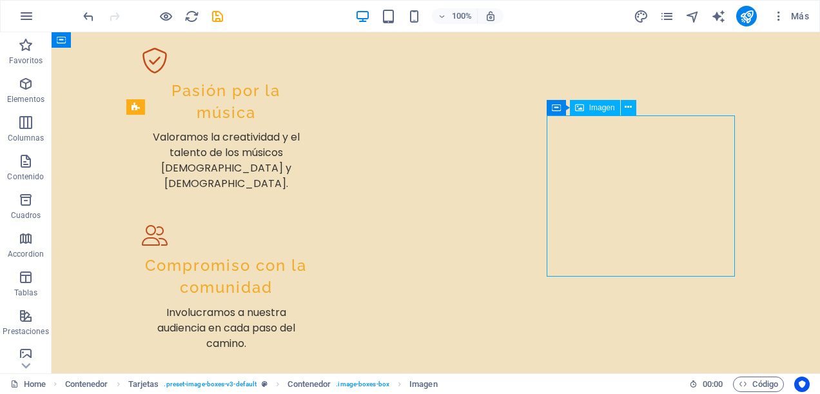
scroll to position [1954, 0]
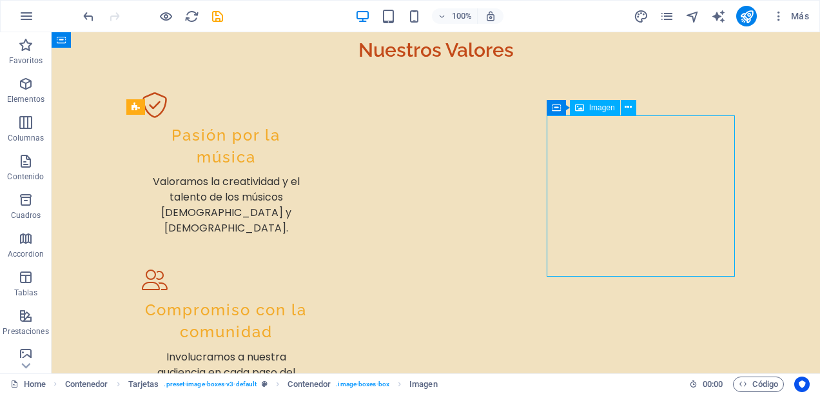
select select "vw"
select select "px"
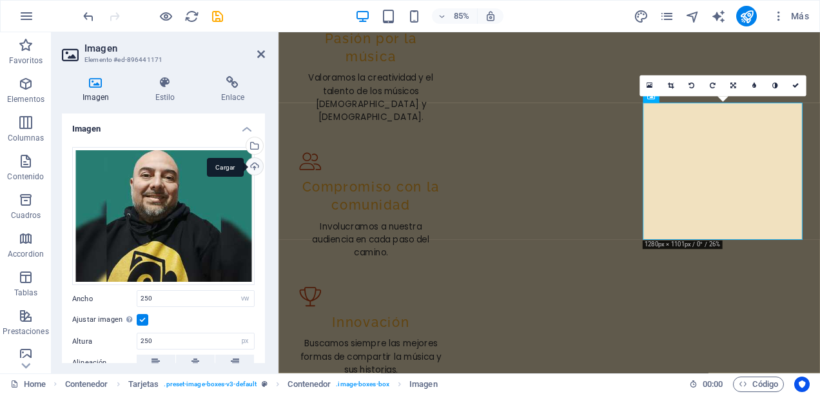
click at [250, 159] on div "Cargar" at bounding box center [253, 167] width 19 height 19
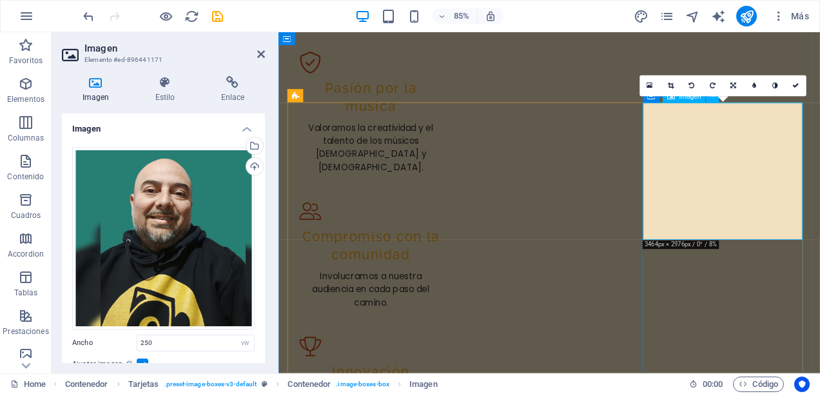
drag, startPoint x: 813, startPoint y: 290, endPoint x: 960, endPoint y: 248, distance: 153.1
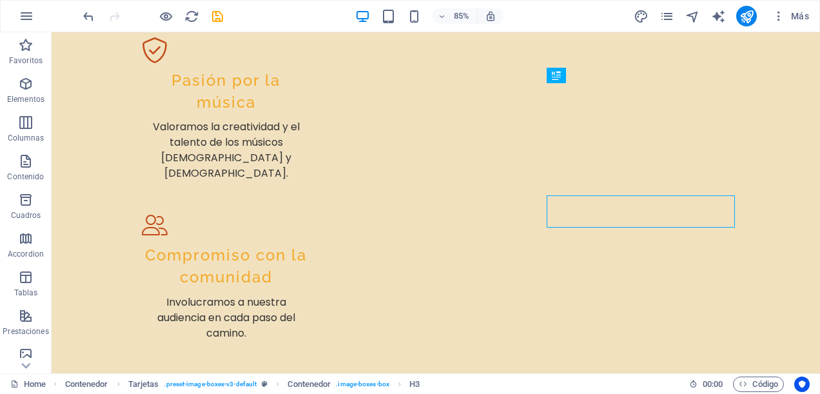
scroll to position [1999, 0]
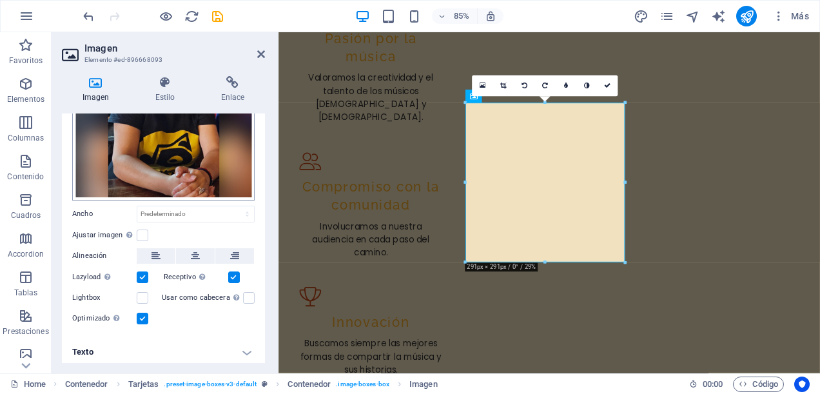
scroll to position [130, 0]
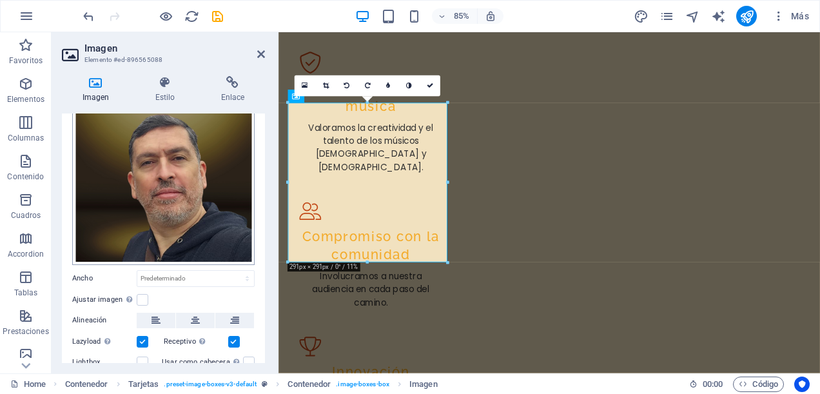
scroll to position [129, 0]
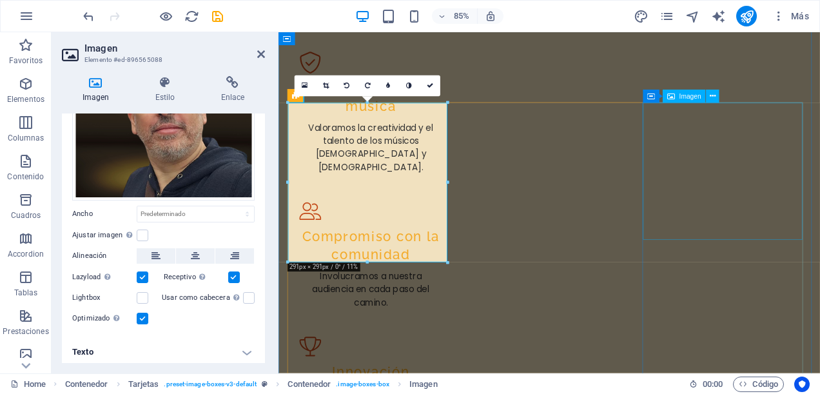
select select "vw"
select select "px"
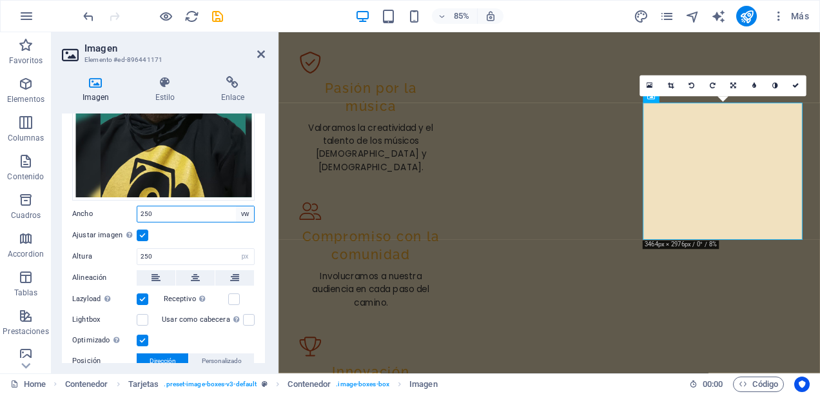
click at [252, 210] on select "Predeterminado automático px rem % em vh vw" at bounding box center [245, 213] width 18 height 15
select select "default"
click at [236, 206] on select "Predeterminado automático px rem % em vh vw" at bounding box center [245, 213] width 18 height 15
select select "DISABLED_OPTION_VALUE"
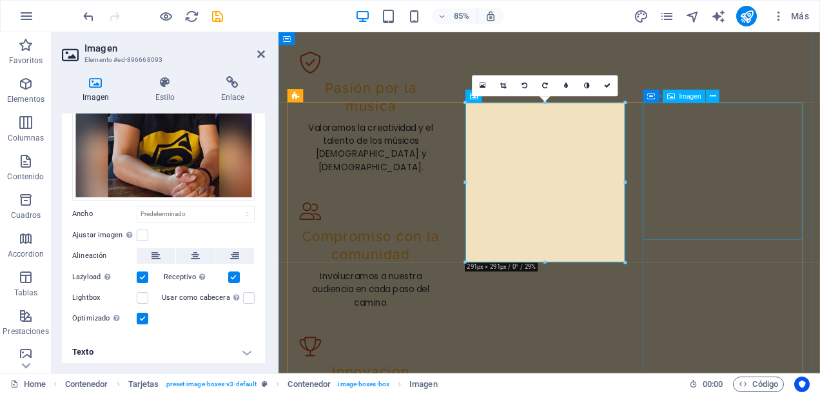
select select "px"
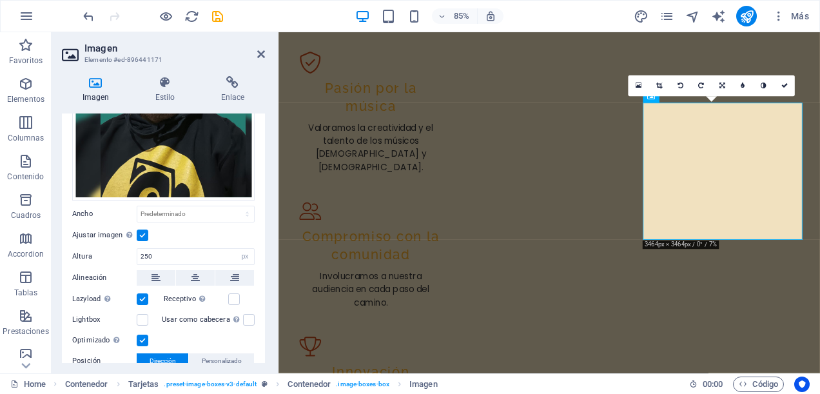
click at [142, 230] on label at bounding box center [143, 236] width 12 height 12
click at [0, 0] on input "Ajustar imagen Ajustar imagen automáticamente a un ancho y alto fijo" at bounding box center [0, 0] width 0 height 0
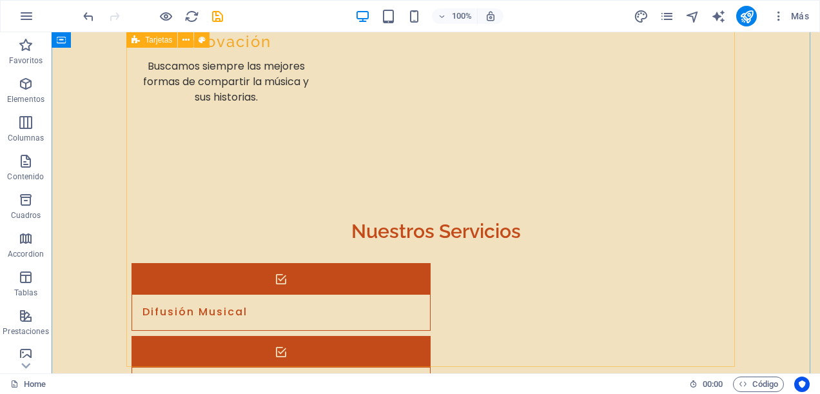
scroll to position [2451, 0]
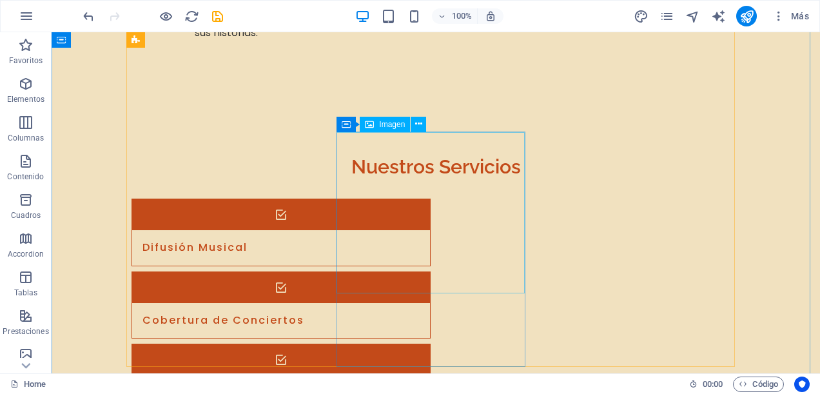
select select "vw"
select select "px"
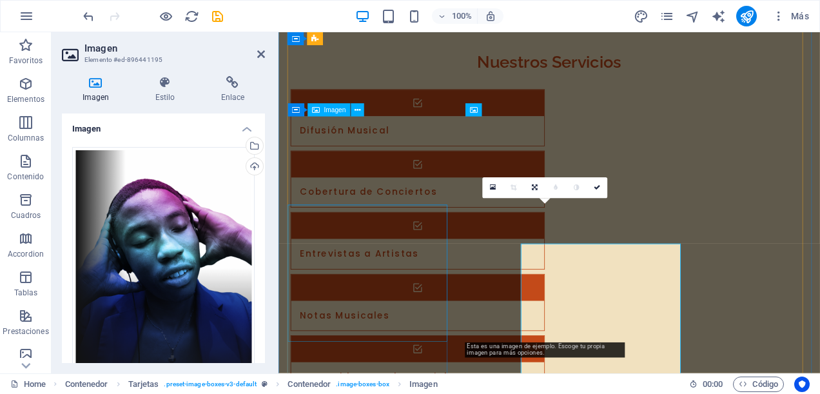
scroll to position [2406, 0]
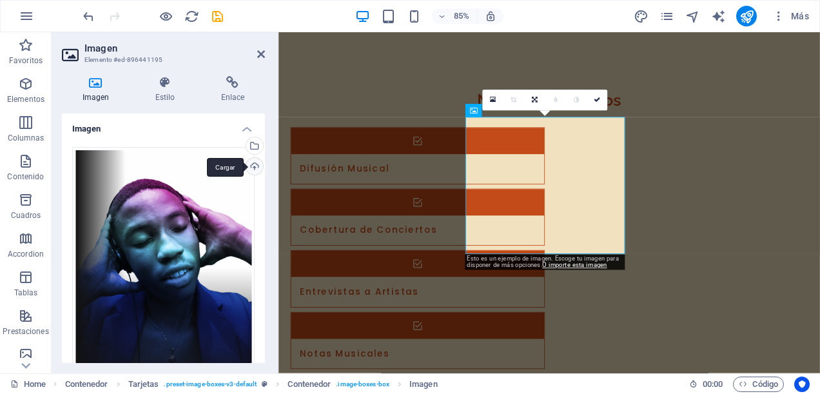
click at [244, 169] on div "Cargar" at bounding box center [253, 167] width 19 height 19
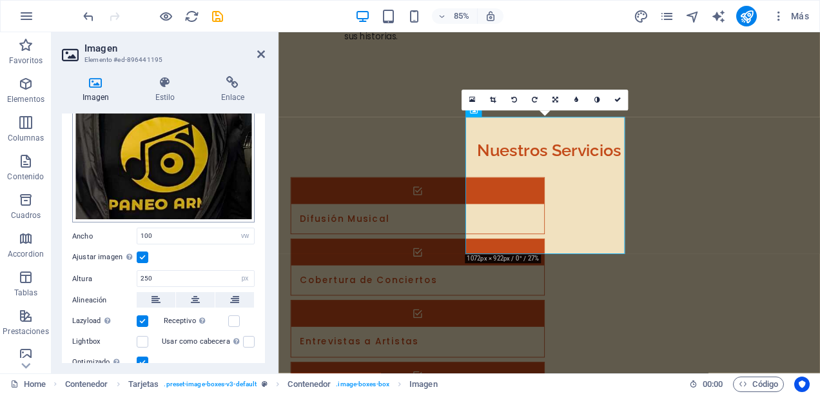
scroll to position [258, 0]
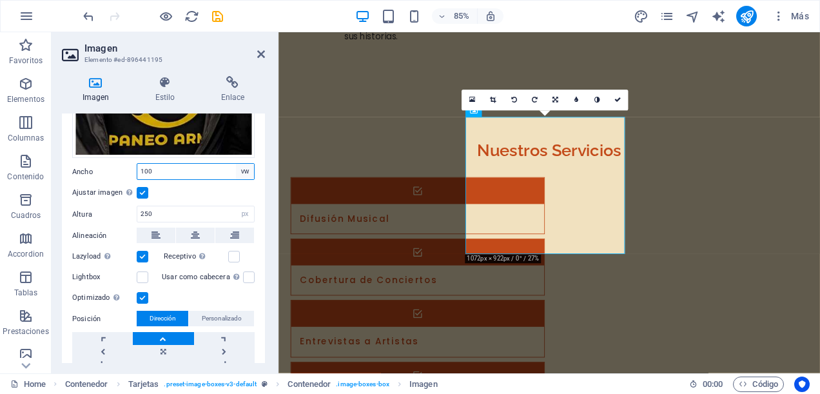
click at [240, 170] on select "Predeterminado automático px rem % em vh vw" at bounding box center [245, 171] width 18 height 15
select select "default"
click at [236, 164] on select "Predeterminado automático px rem % em vh vw" at bounding box center [245, 171] width 18 height 15
select select "DISABLED_OPTION_VALUE"
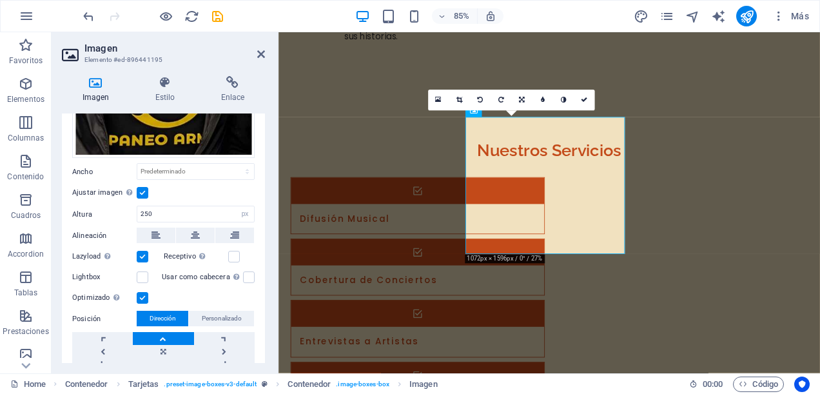
click at [142, 187] on label at bounding box center [143, 193] width 12 height 12
click at [0, 0] on input "Ajustar imagen Ajustar imagen automáticamente a un ancho y alto fijo" at bounding box center [0, 0] width 0 height 0
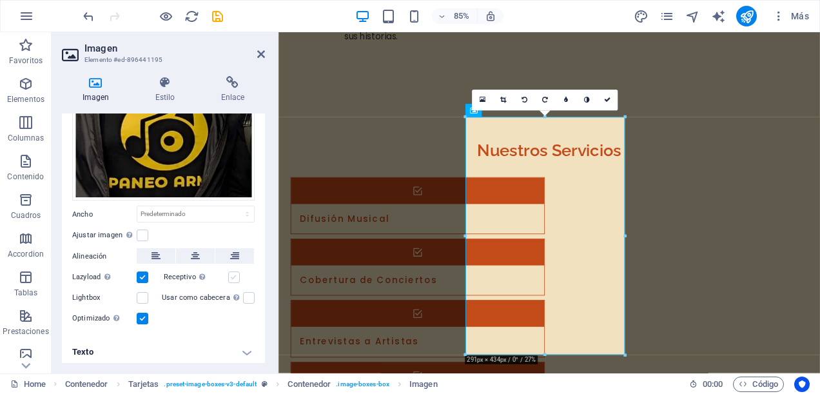
click at [231, 272] on label at bounding box center [234, 278] width 12 height 12
click at [0, 0] on input "Receptivo Automáticamente cargar tamaños optimizados de smartphone e imagen ret…" at bounding box center [0, 0] width 0 height 0
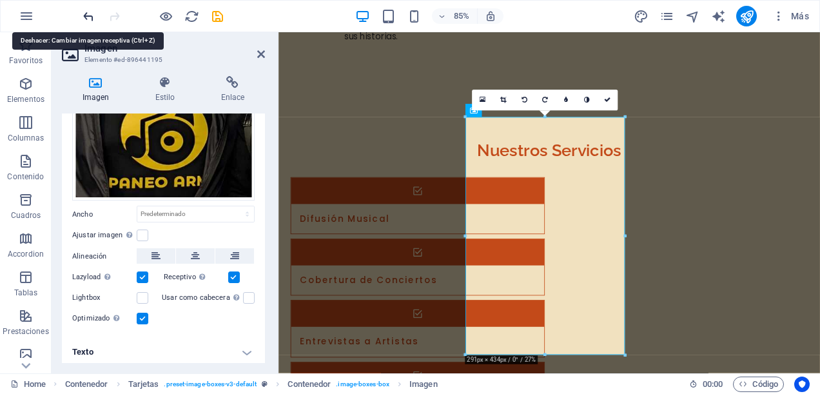
click at [86, 17] on icon "undo" at bounding box center [88, 16] width 15 height 15
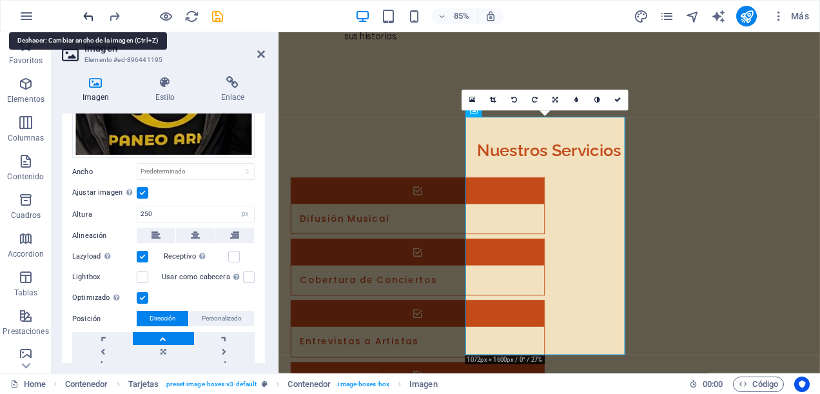
click at [86, 17] on icon "undo" at bounding box center [88, 16] width 15 height 15
type input "100"
click at [86, 17] on icon "undo" at bounding box center [88, 16] width 15 height 15
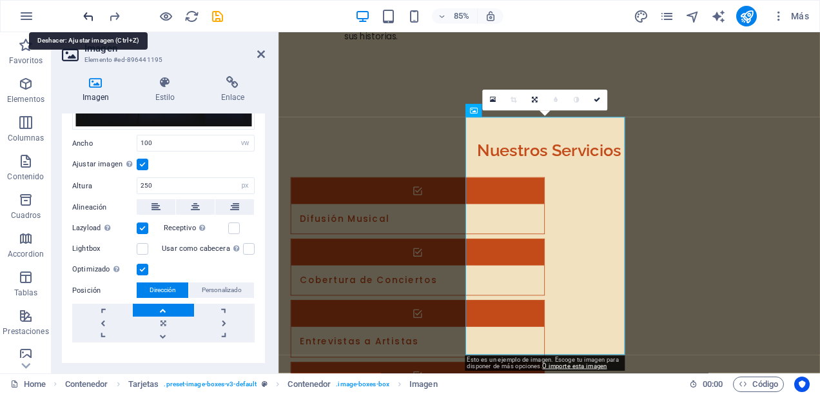
click at [86, 17] on icon "undo" at bounding box center [88, 16] width 15 height 15
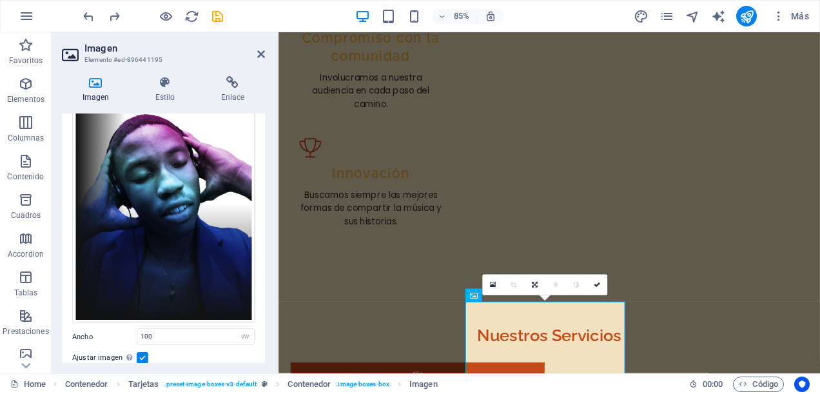
scroll to position [0, 0]
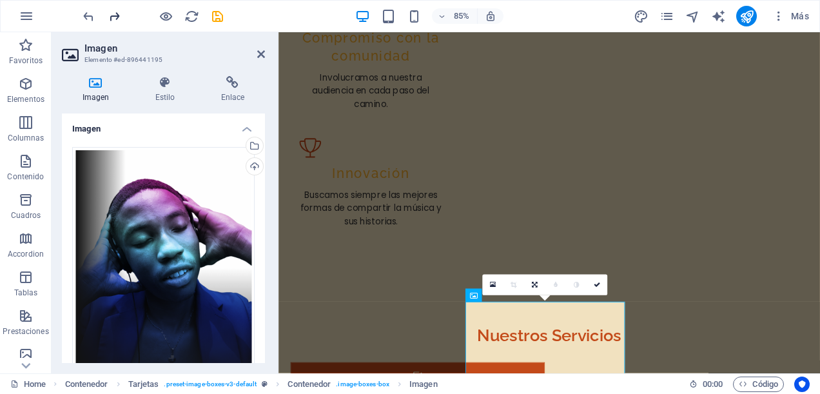
click at [117, 18] on icon "redo" at bounding box center [114, 16] width 15 height 15
click at [114, 17] on icon "redo" at bounding box center [114, 16] width 15 height 15
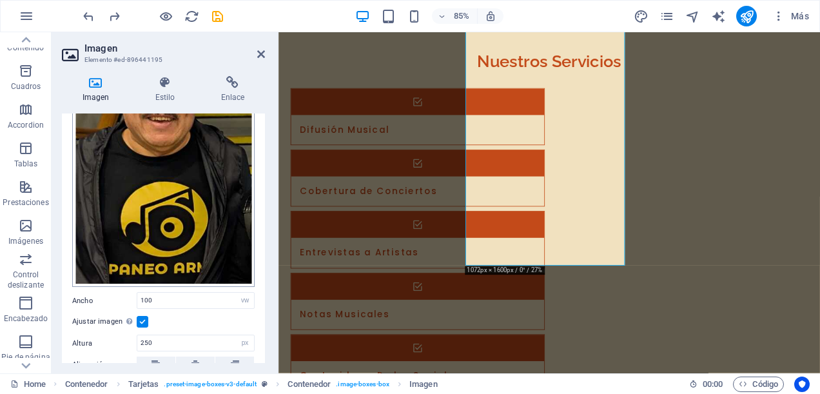
scroll to position [194, 0]
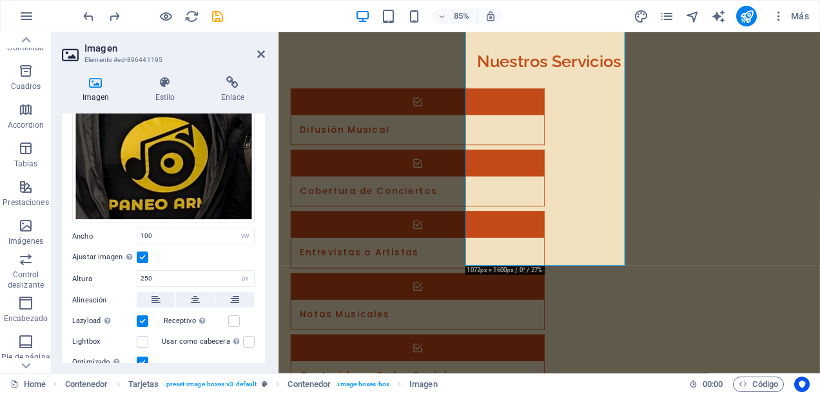
click at [143, 252] on label at bounding box center [143, 258] width 12 height 12
click at [0, 0] on input "Ajustar imagen Ajustar imagen automáticamente a un ancho y alto fijo" at bounding box center [0, 0] width 0 height 0
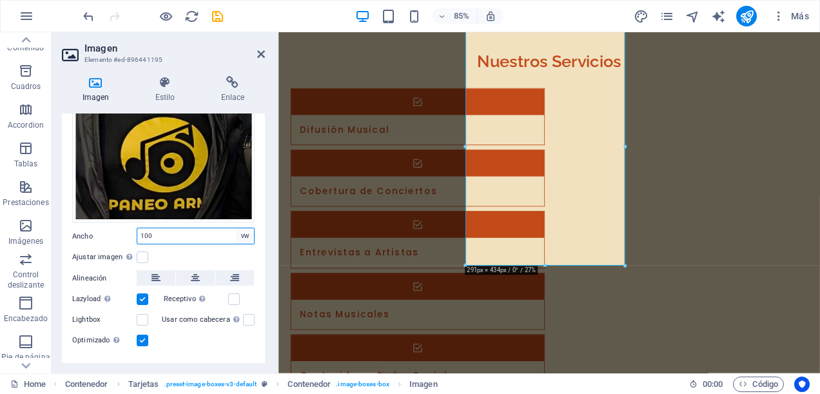
click at [244, 232] on select "Predeterminado automático px rem % em vh vw" at bounding box center [245, 235] width 18 height 15
select select "default"
click at [236, 228] on select "Predeterminado automático px rem % em vh vw" at bounding box center [245, 235] width 18 height 15
select select "DISABLED_OPTION_VALUE"
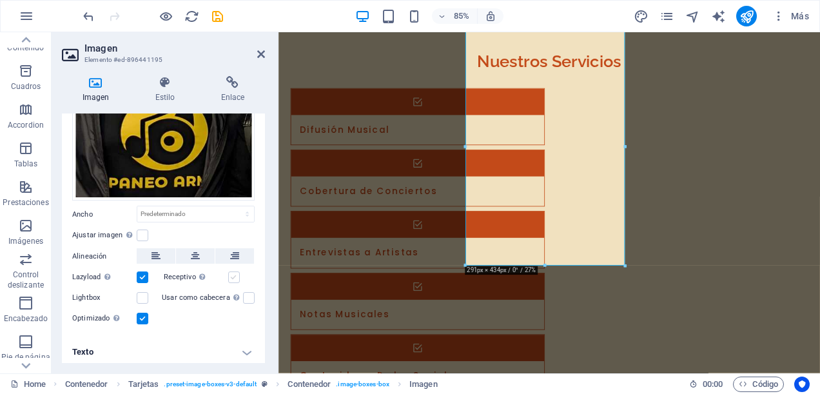
click at [235, 272] on label at bounding box center [234, 278] width 12 height 12
click at [0, 0] on input "Receptivo Automáticamente cargar tamaños optimizados de smartphone e imagen ret…" at bounding box center [0, 0] width 0 height 0
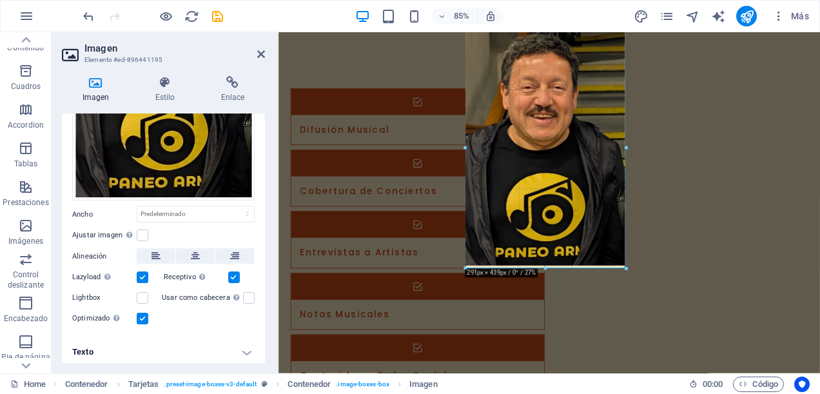
drag, startPoint x: 545, startPoint y: 266, endPoint x: 330, endPoint y: 279, distance: 215.2
type input "288"
select select "px"
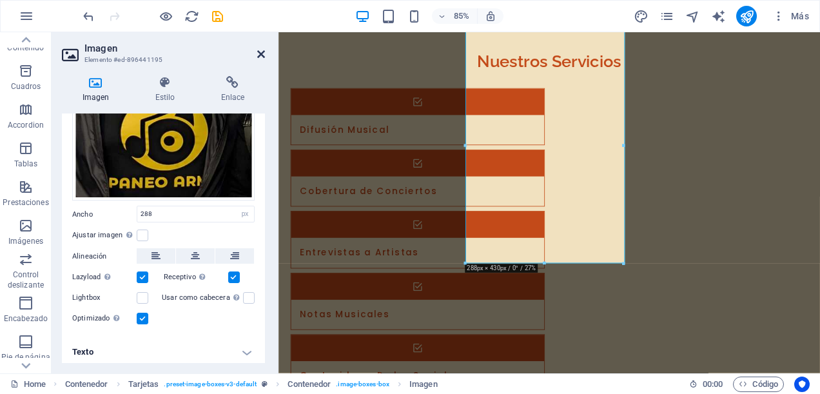
click at [259, 52] on icon at bounding box center [261, 54] width 8 height 10
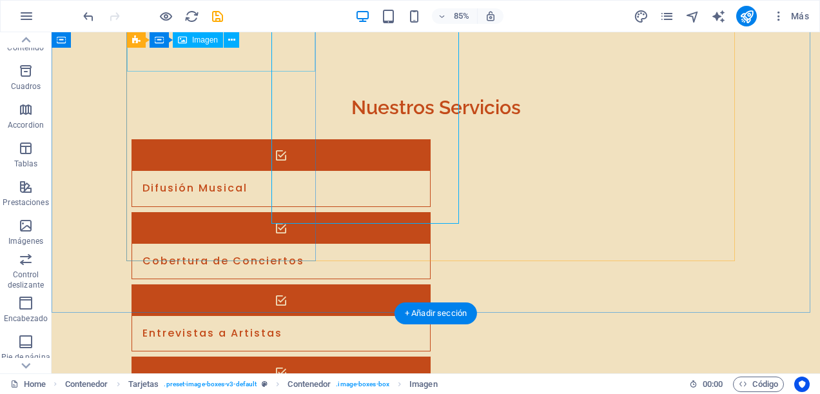
scroll to position [2592, 0]
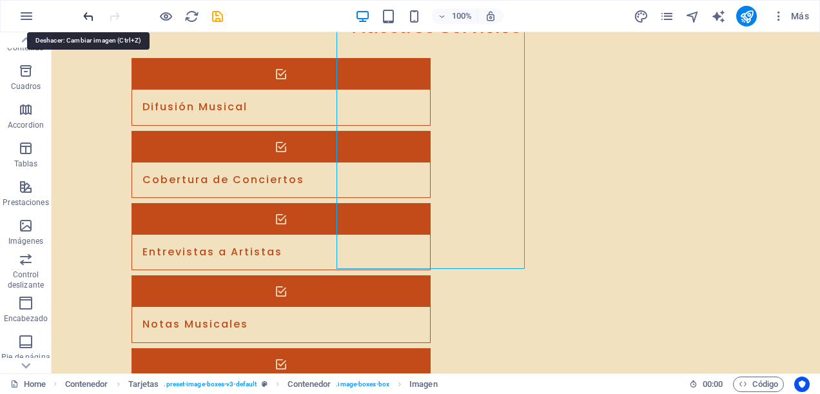
click at [86, 21] on icon "undo" at bounding box center [88, 16] width 15 height 15
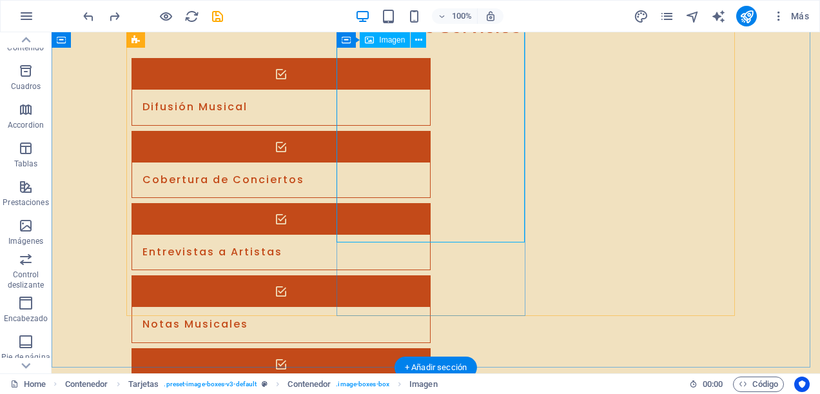
select select "vw"
select select "px"
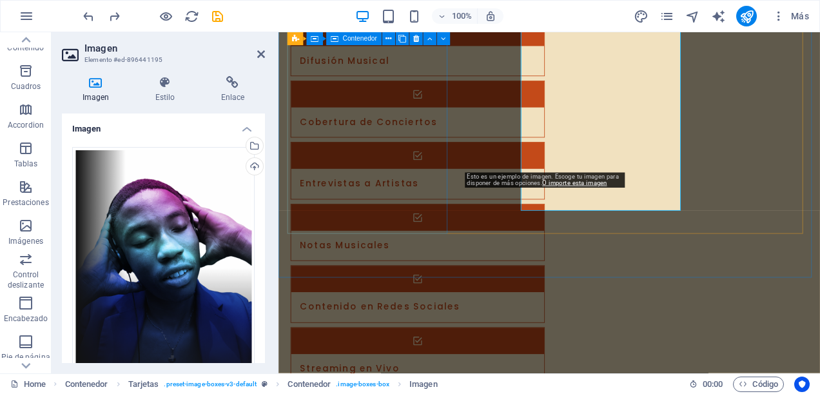
select select "DISABLED_OPTION_VALUE"
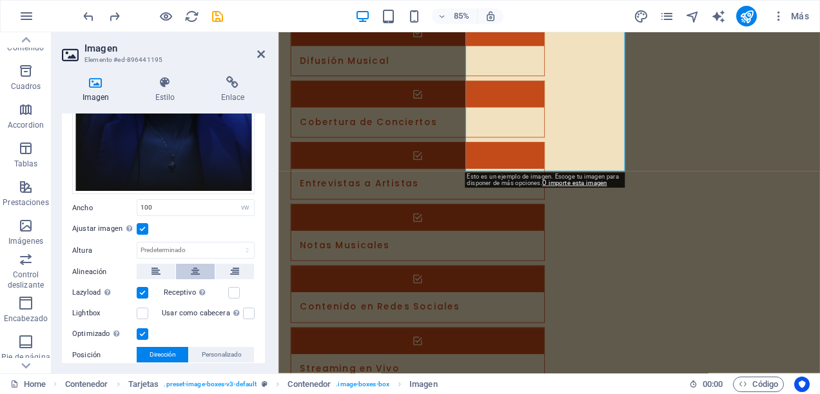
scroll to position [258, 0]
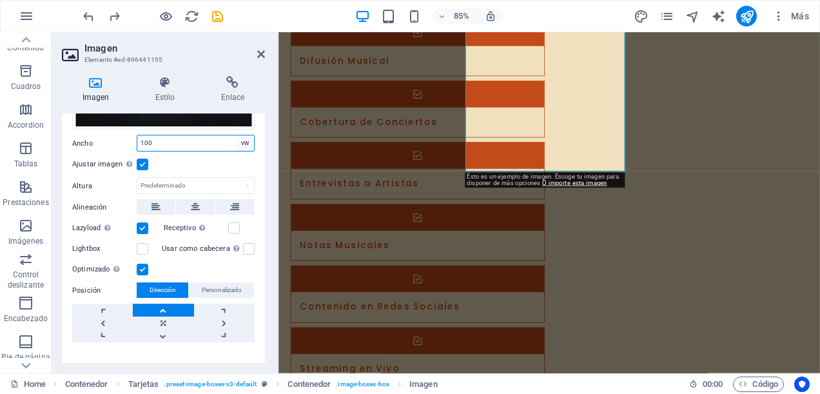
click at [243, 143] on select "Predeterminado automático px rem % em vh vw" at bounding box center [245, 142] width 18 height 15
select select "default"
click at [236, 135] on select "Predeterminado automático px rem % em vh vw" at bounding box center [245, 142] width 18 height 15
select select "DISABLED_OPTION_VALUE"
click at [146, 163] on label at bounding box center [143, 165] width 12 height 12
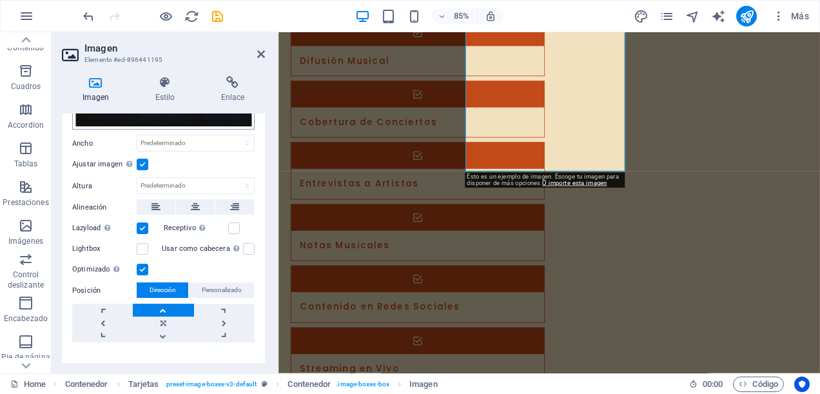
click at [0, 0] on input "Ajustar imagen Ajustar imagen automáticamente a un ancho y alto fijo" at bounding box center [0, 0] width 0 height 0
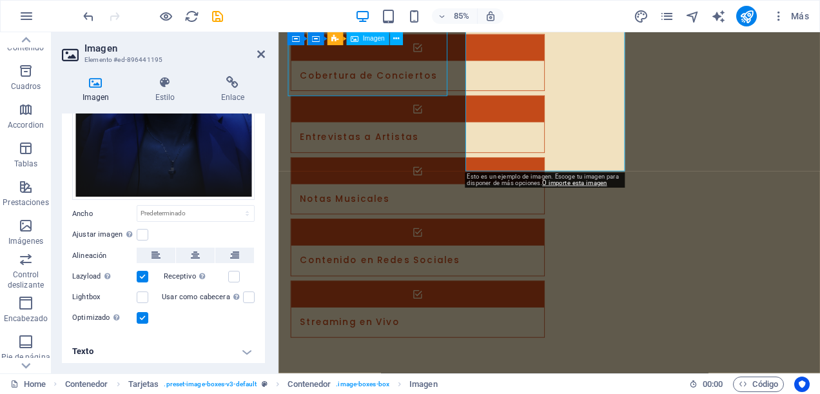
scroll to position [2672, 0]
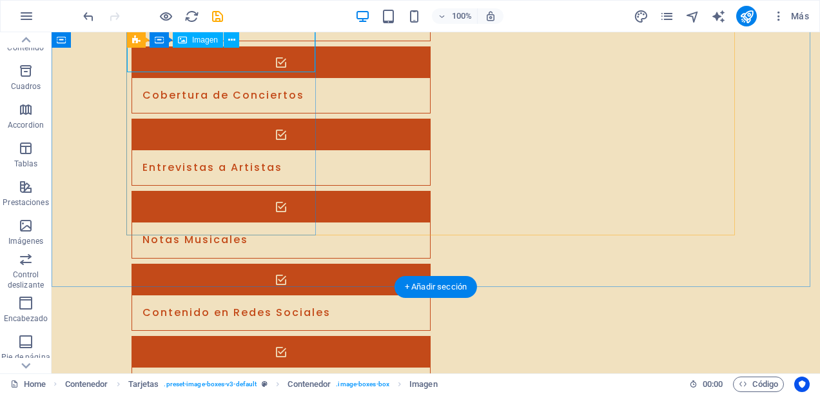
scroll to position [2385, 0]
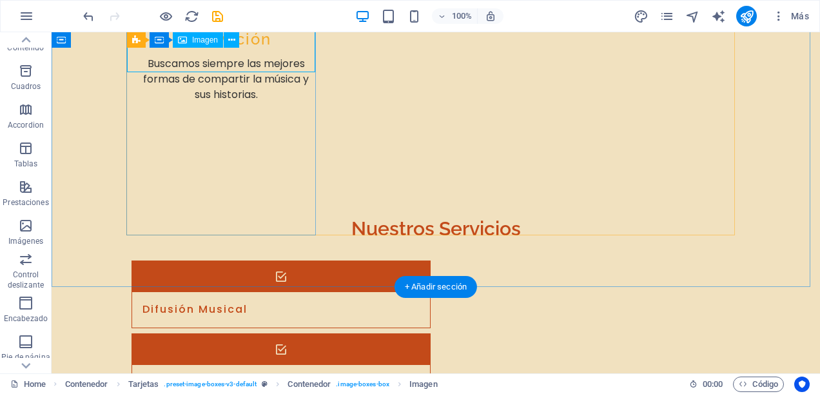
select select "vw"
select select "px"
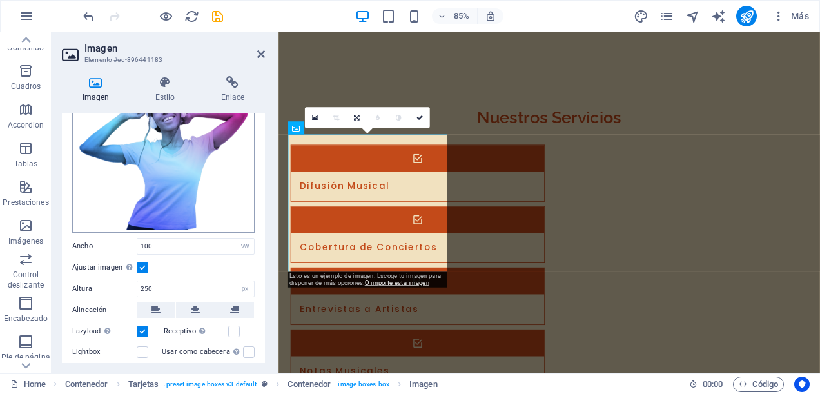
scroll to position [129, 0]
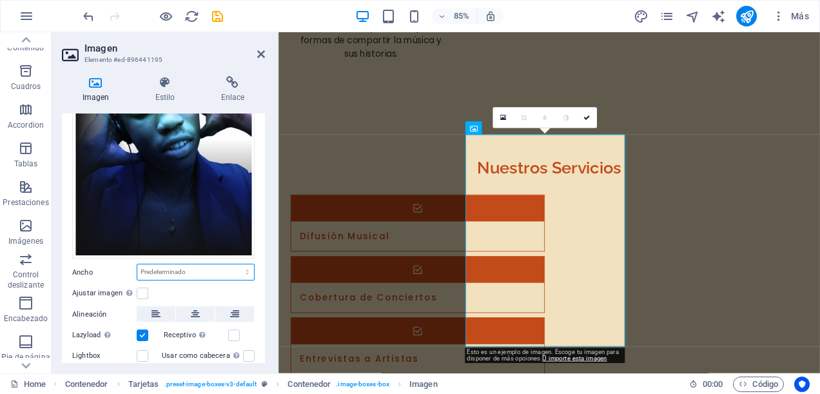
click at [164, 270] on select "Predeterminado automático px rem % em vh vw" at bounding box center [195, 271] width 117 height 15
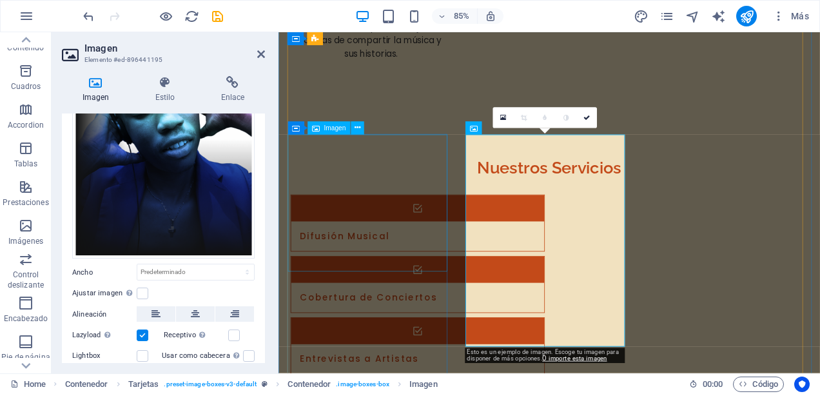
select select "vw"
select select "px"
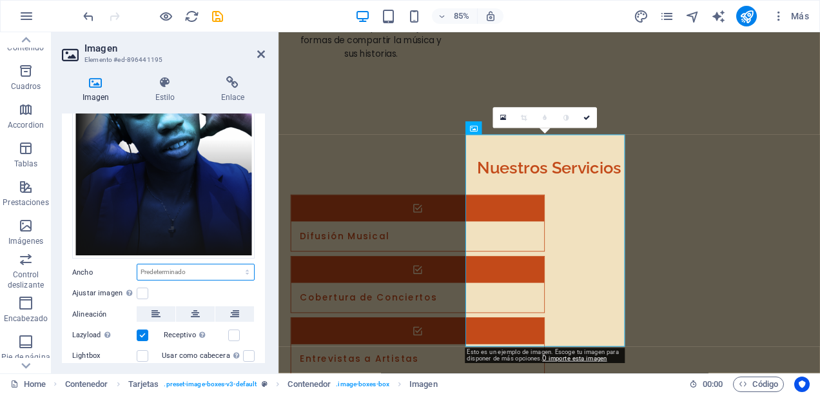
click at [207, 264] on select "Predeterminado automático px rem % em vh vw" at bounding box center [195, 271] width 117 height 15
select select "vw"
click at [233, 264] on select "Predeterminado automático px rem % em vh vw" at bounding box center [195, 271] width 117 height 15
type input "100"
click at [143, 288] on label at bounding box center [143, 294] width 12 height 12
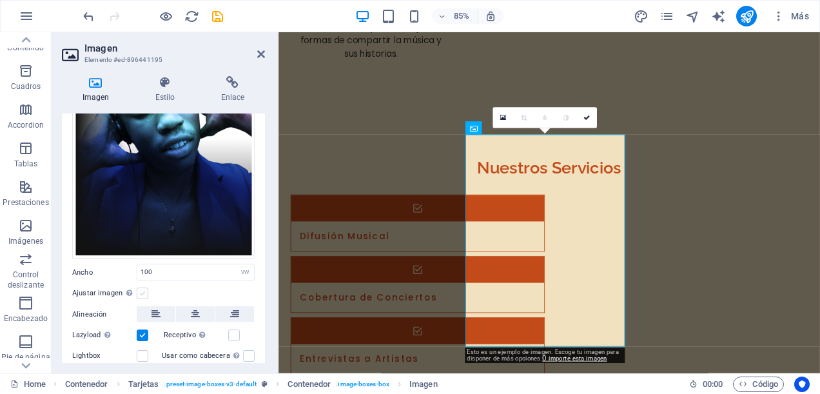
click at [0, 0] on input "Ajustar imagen Ajustar imagen automáticamente a un ancho y alto fijo" at bounding box center [0, 0] width 0 height 0
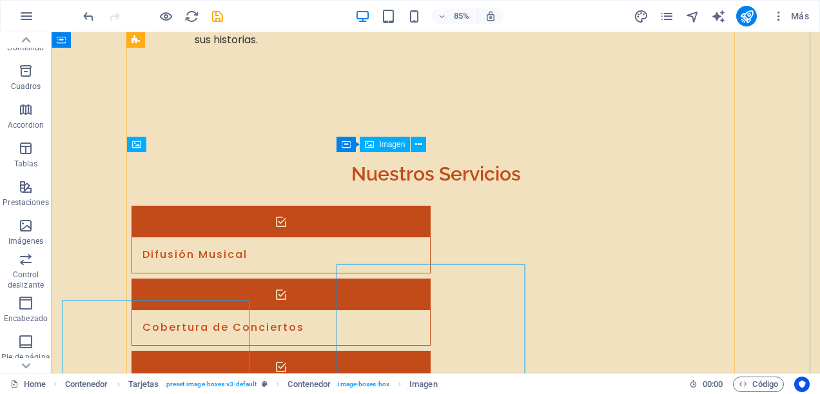
scroll to position [2430, 0]
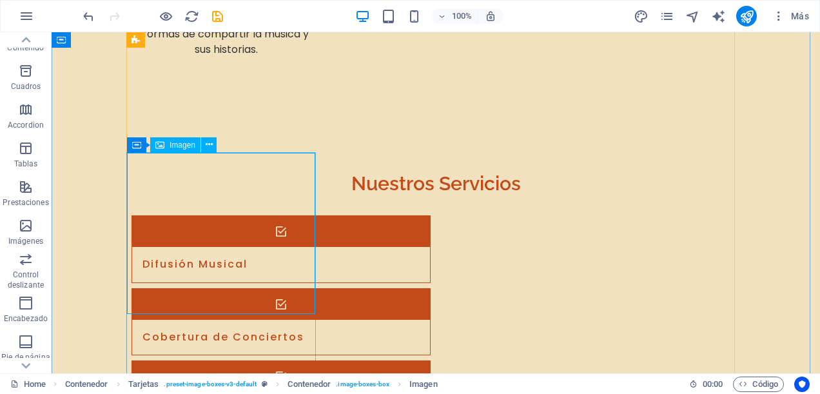
scroll to position [2385, 0]
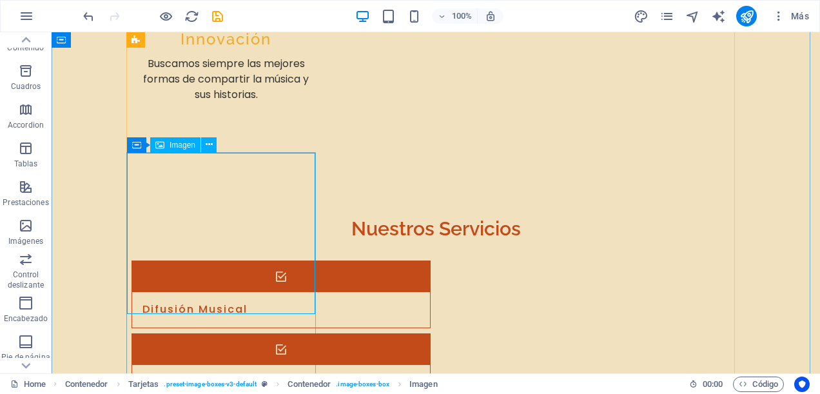
select select "vw"
select select "px"
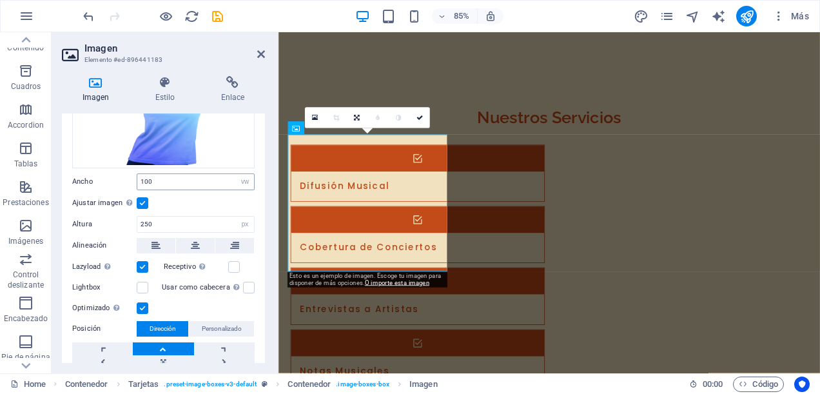
scroll to position [184, 0]
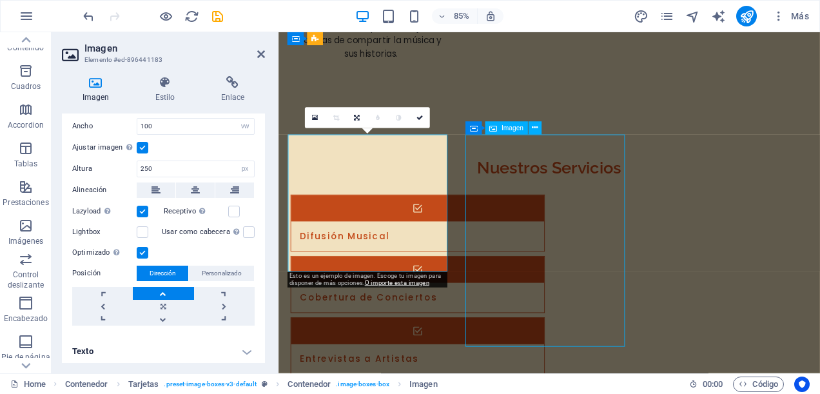
select select "vw"
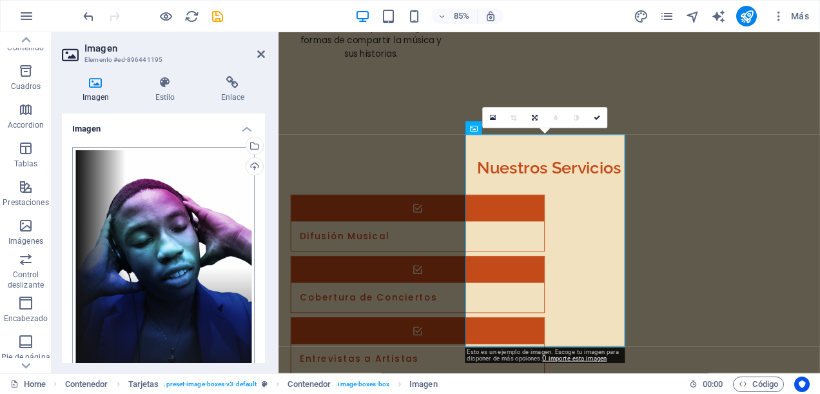
scroll to position [194, 0]
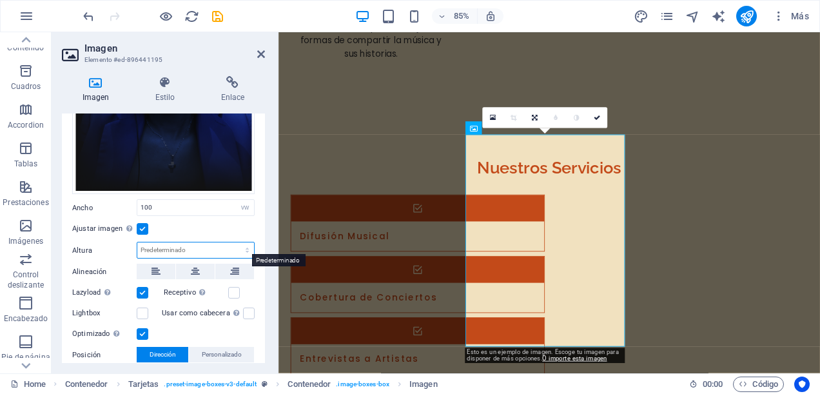
click at [166, 249] on select "Predeterminado automático px" at bounding box center [195, 250] width 117 height 15
select select "px"
click at [233, 243] on select "Predeterminado automático px" at bounding box center [195, 250] width 117 height 15
type input "250"
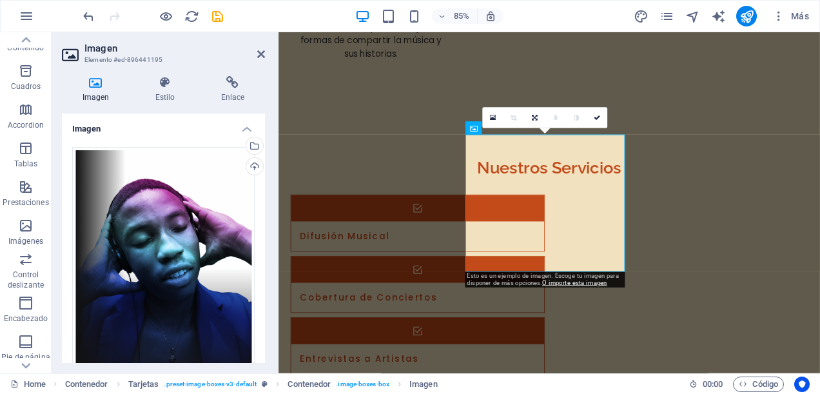
scroll to position [65, 0]
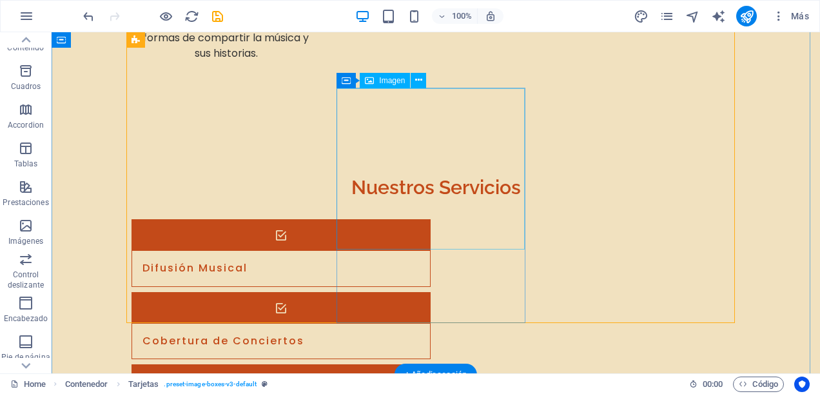
scroll to position [2495, 0]
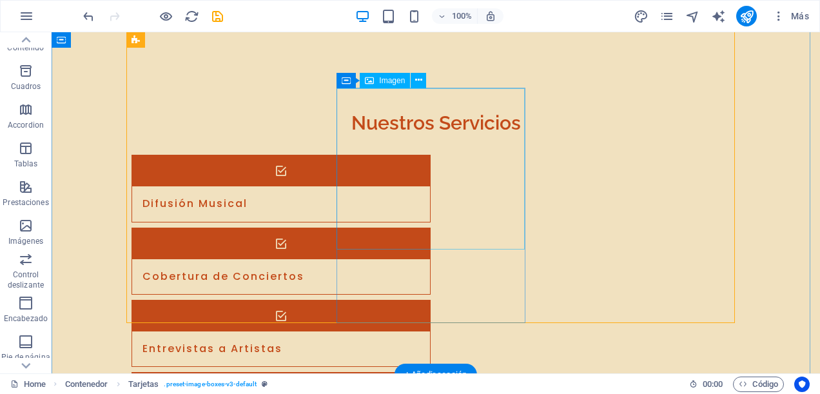
select select "vw"
select select "px"
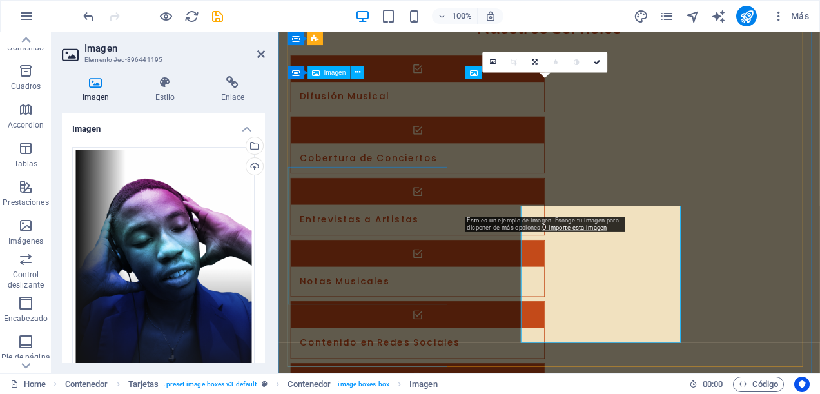
scroll to position [2450, 0]
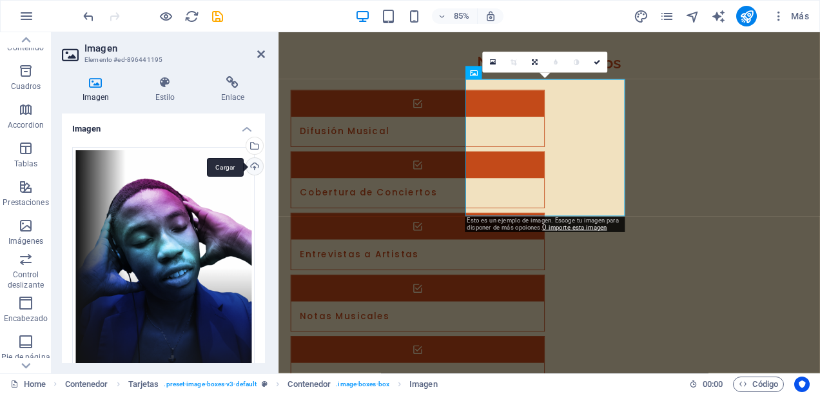
click at [257, 159] on div "Cargar" at bounding box center [253, 167] width 19 height 19
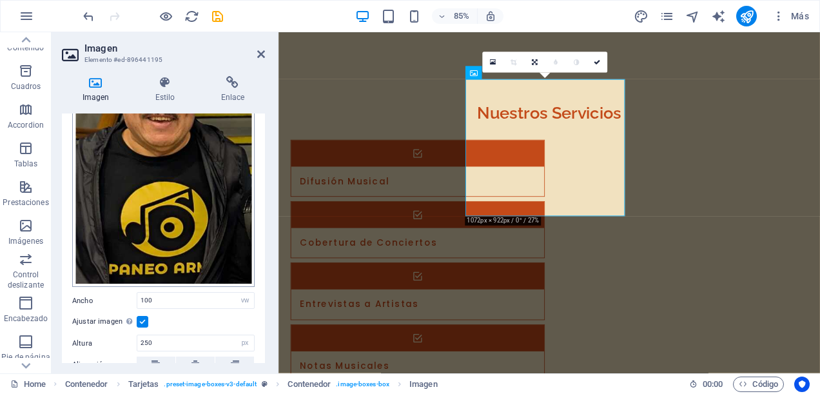
scroll to position [65, 0]
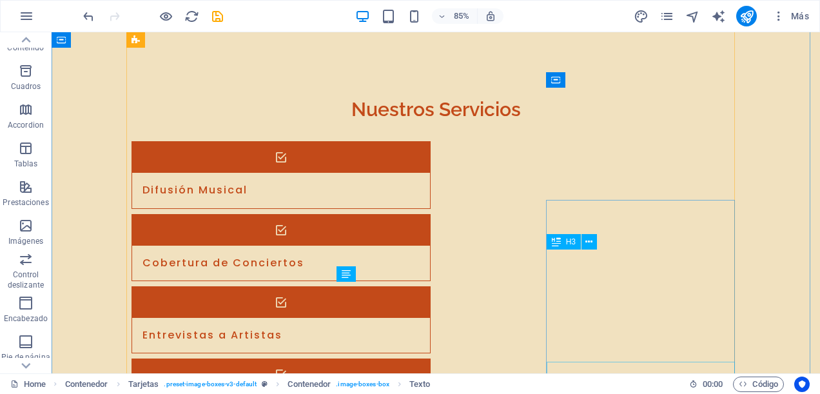
scroll to position [2495, 0]
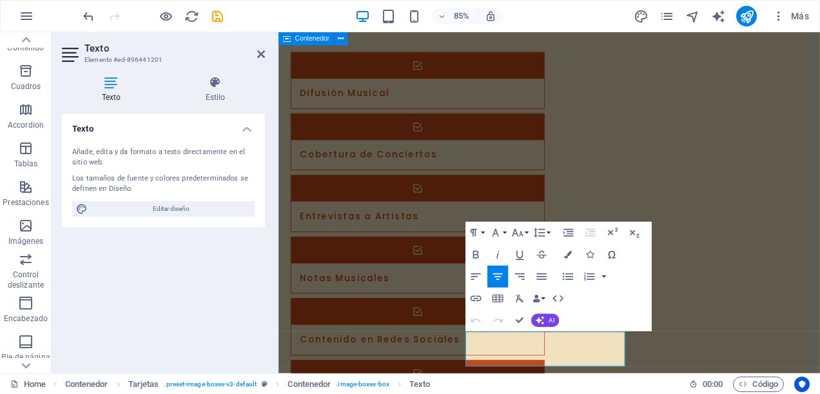
scroll to position [2450, 0]
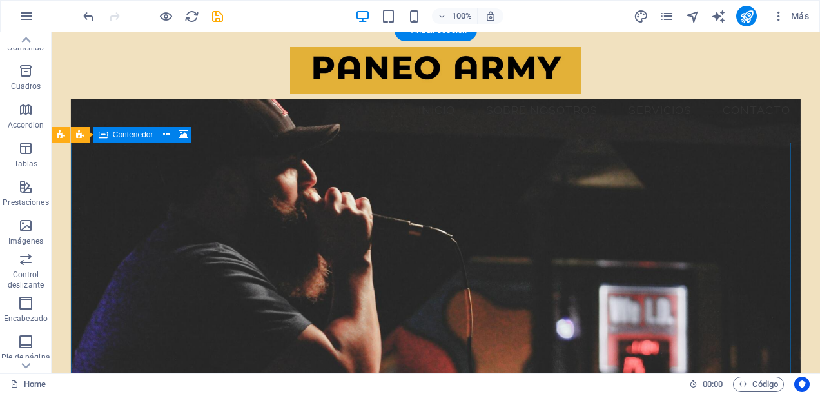
scroll to position [129, 0]
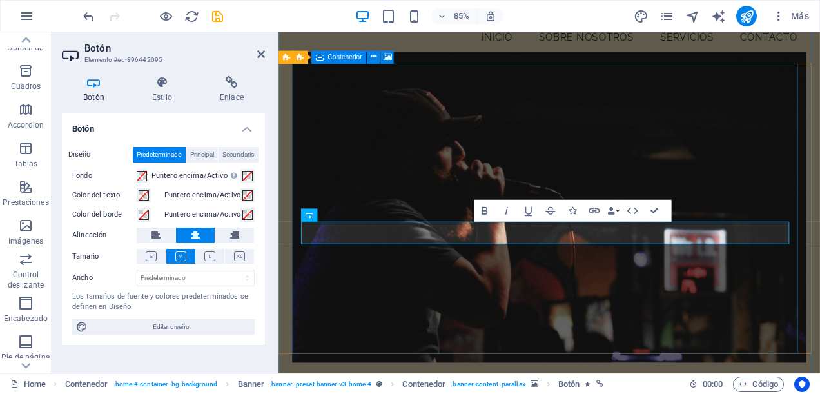
click at [733, 150] on figure at bounding box center [598, 238] width 606 height 366
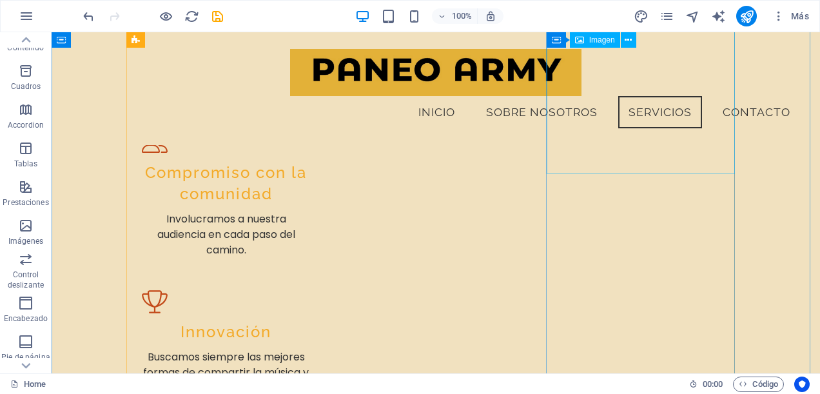
scroll to position [1952, 0]
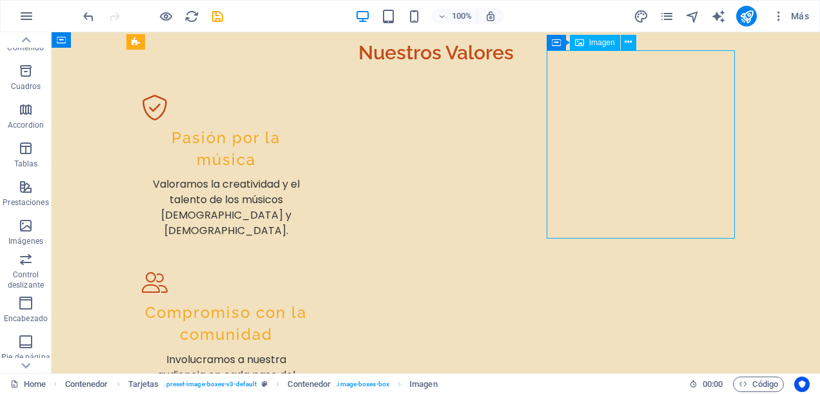
scroll to position [2019, 0]
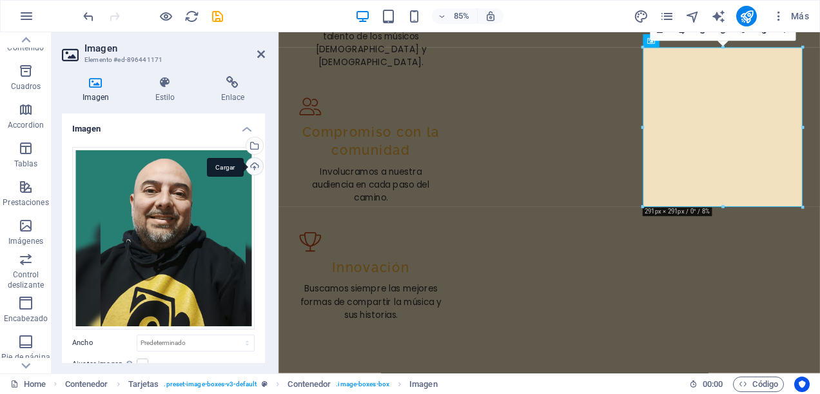
click at [254, 164] on div "Cargar" at bounding box center [253, 167] width 19 height 19
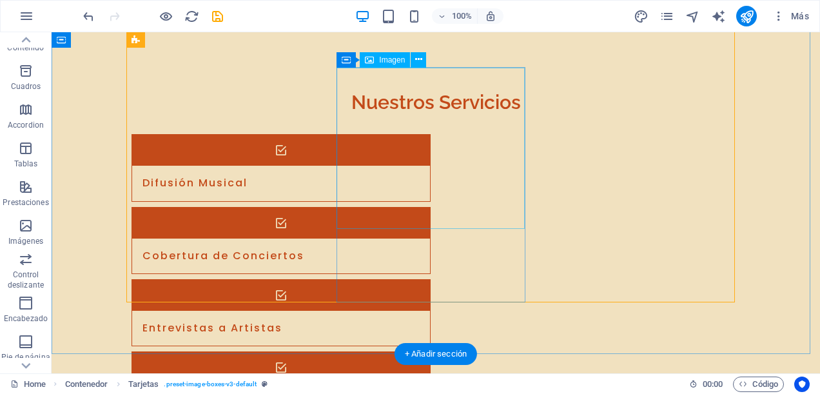
scroll to position [2645, 0]
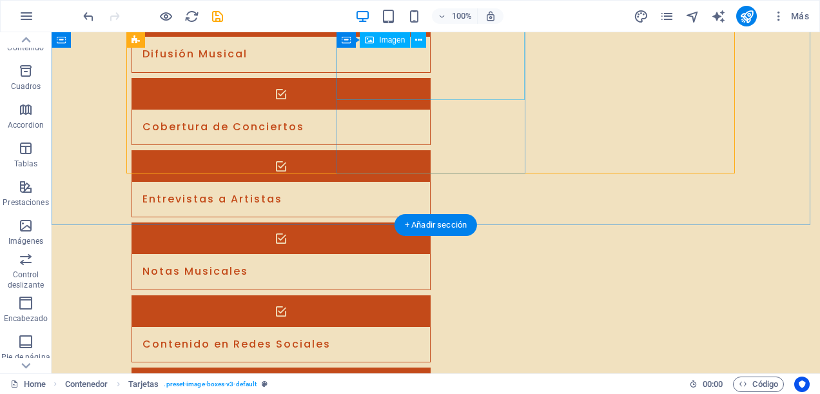
select select "vw"
select select "px"
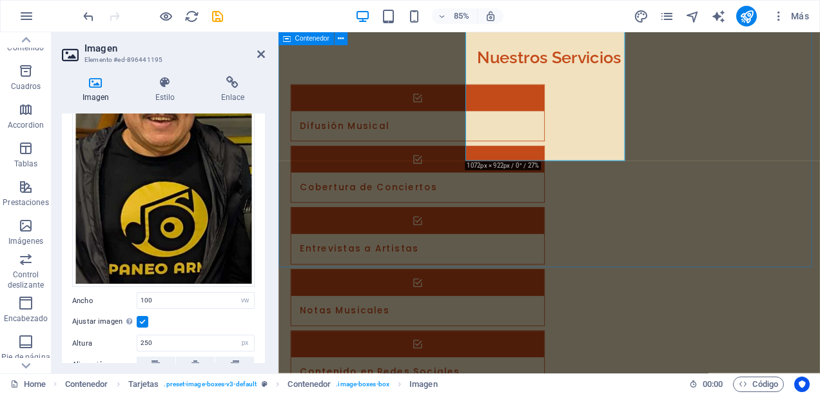
scroll to position [2451, 0]
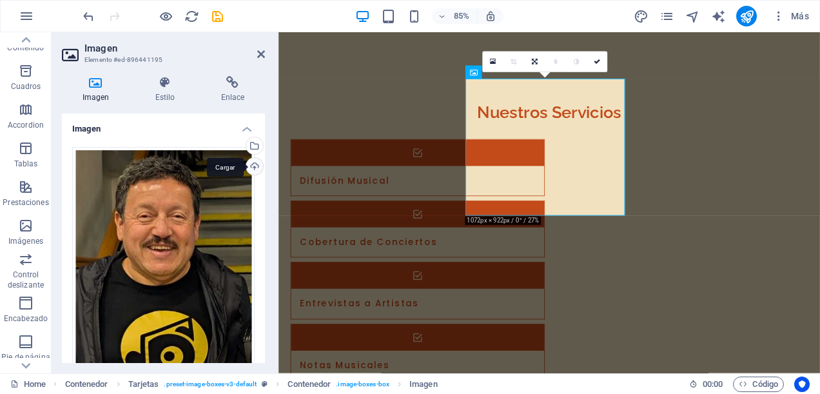
click at [252, 165] on div "Cargar" at bounding box center [253, 167] width 19 height 19
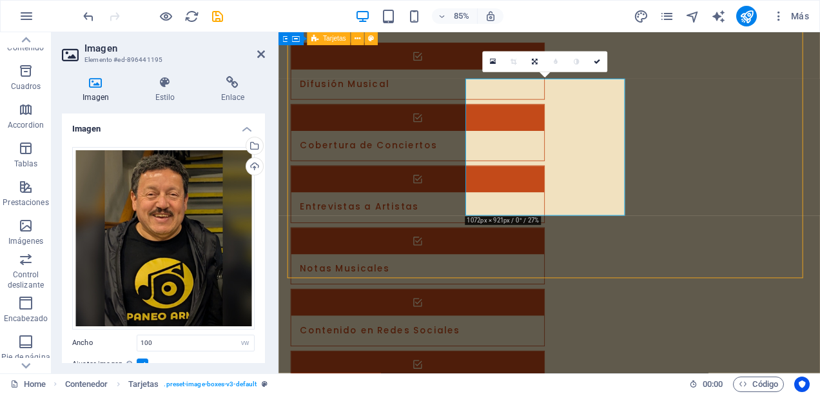
scroll to position [2496, 0]
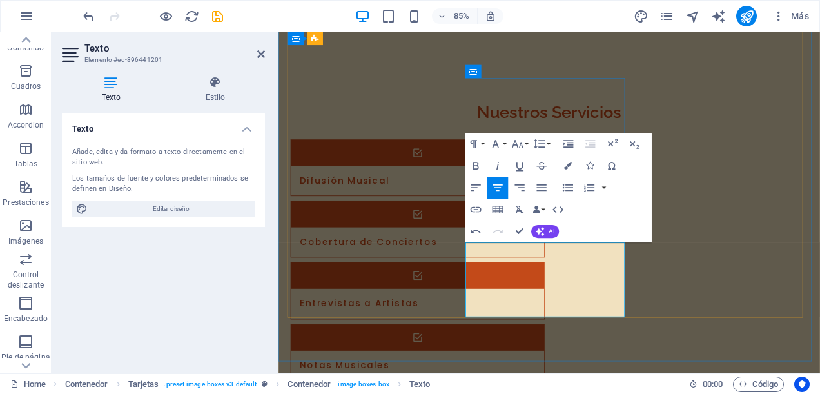
drag, startPoint x: 517, startPoint y: 350, endPoint x: 671, endPoint y: 353, distance: 154.8
click at [473, 207] on icon "button" at bounding box center [475, 210] width 11 height 6
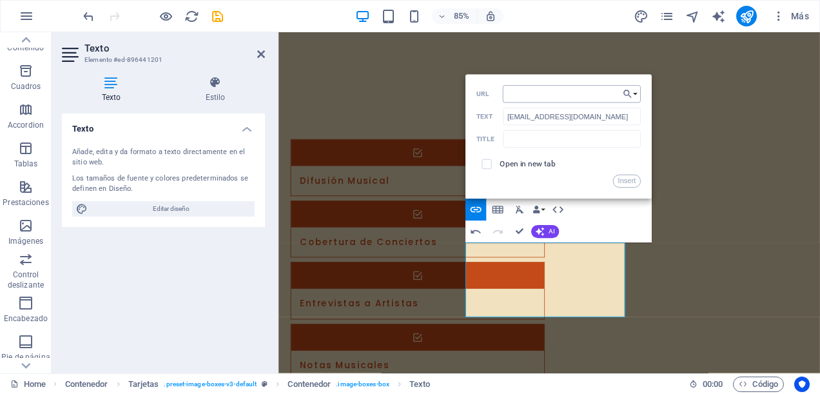
click at [529, 94] on input "URL" at bounding box center [572, 94] width 138 height 17
type input "chancoman@paneoarmy.cl"
click at [636, 181] on button "Insert" at bounding box center [627, 181] width 28 height 13
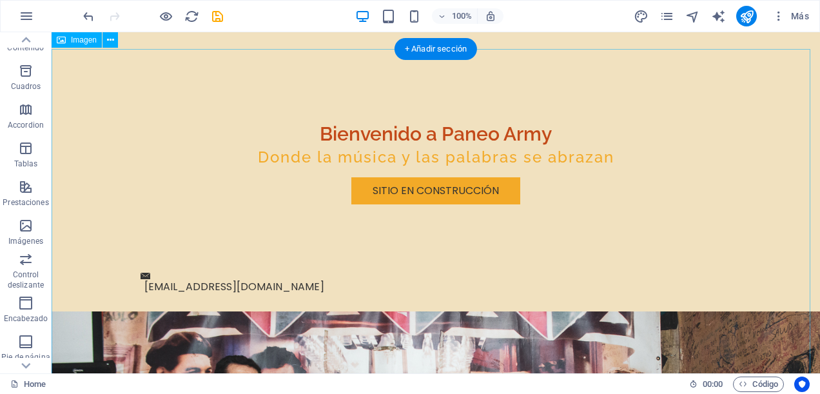
scroll to position [0, 0]
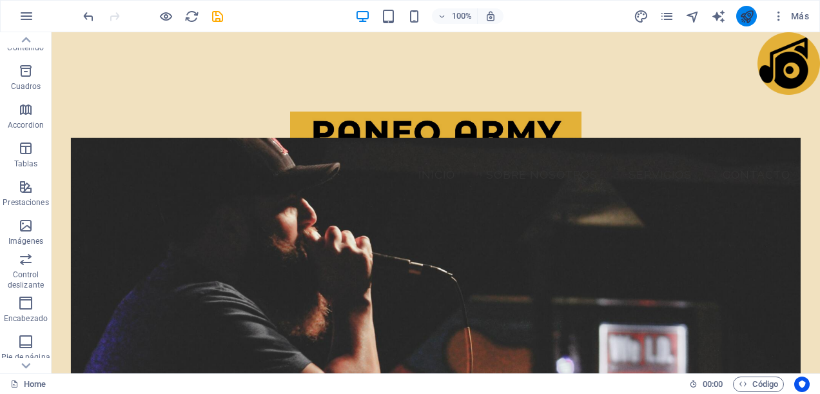
click at [748, 8] on button "publish" at bounding box center [747, 16] width 21 height 21
